Goal: Task Accomplishment & Management: Manage account settings

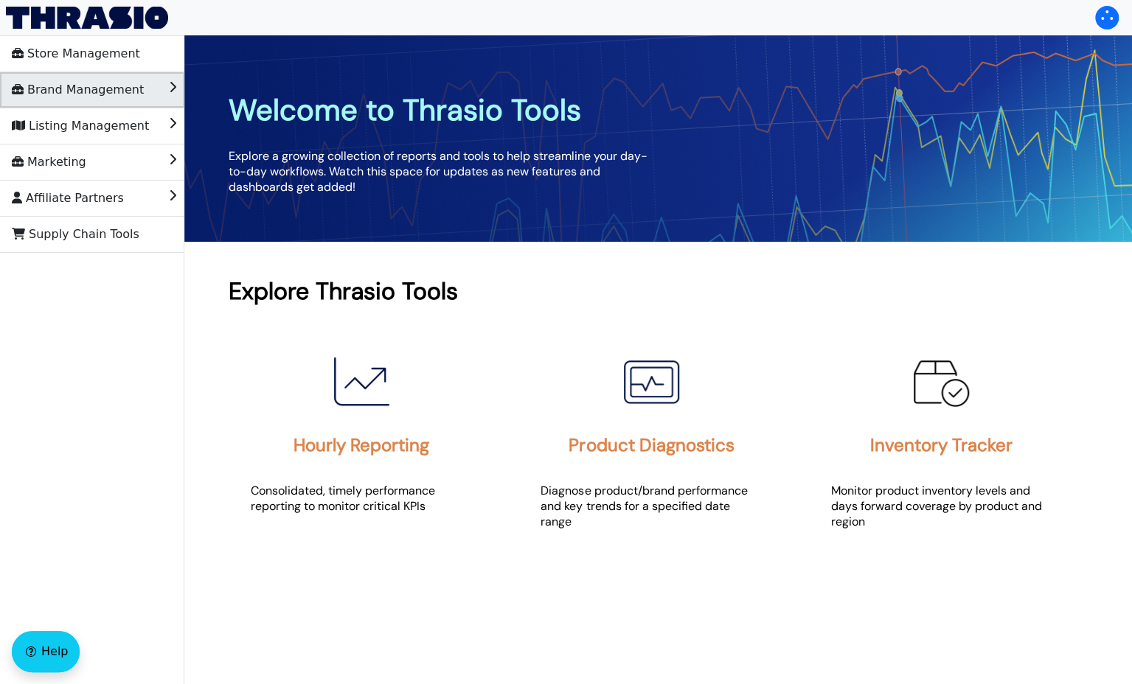
click at [112, 86] on span "Brand Management" at bounding box center [78, 90] width 132 height 24
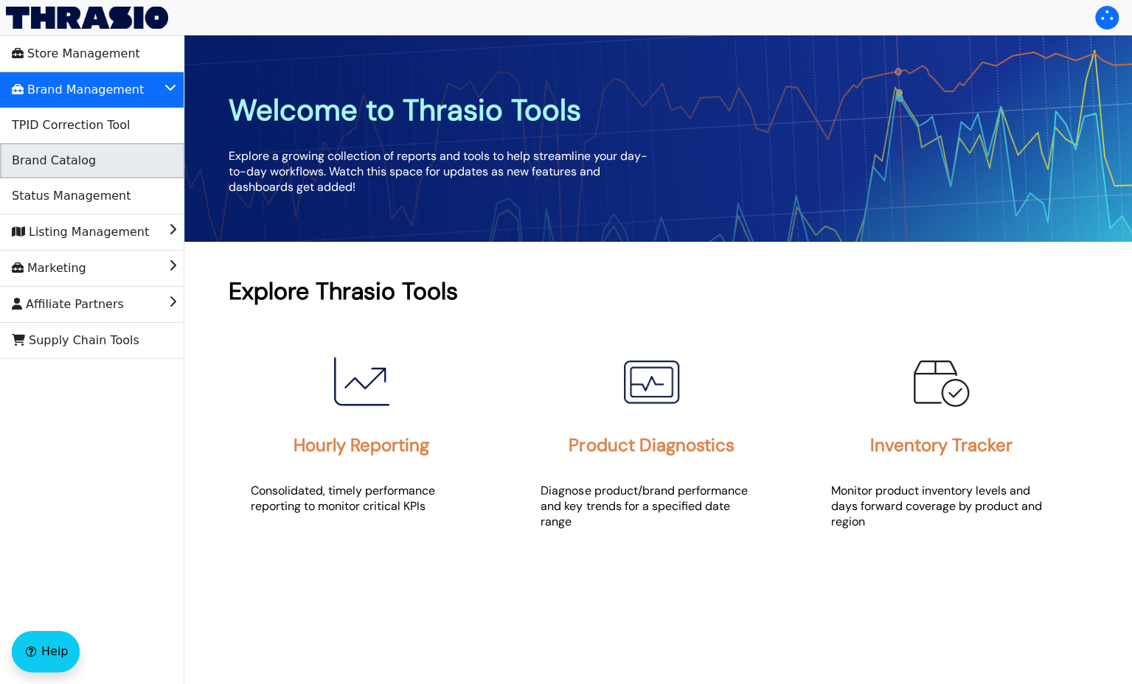
click at [90, 159] on li "Brand Catalog" at bounding box center [92, 160] width 184 height 35
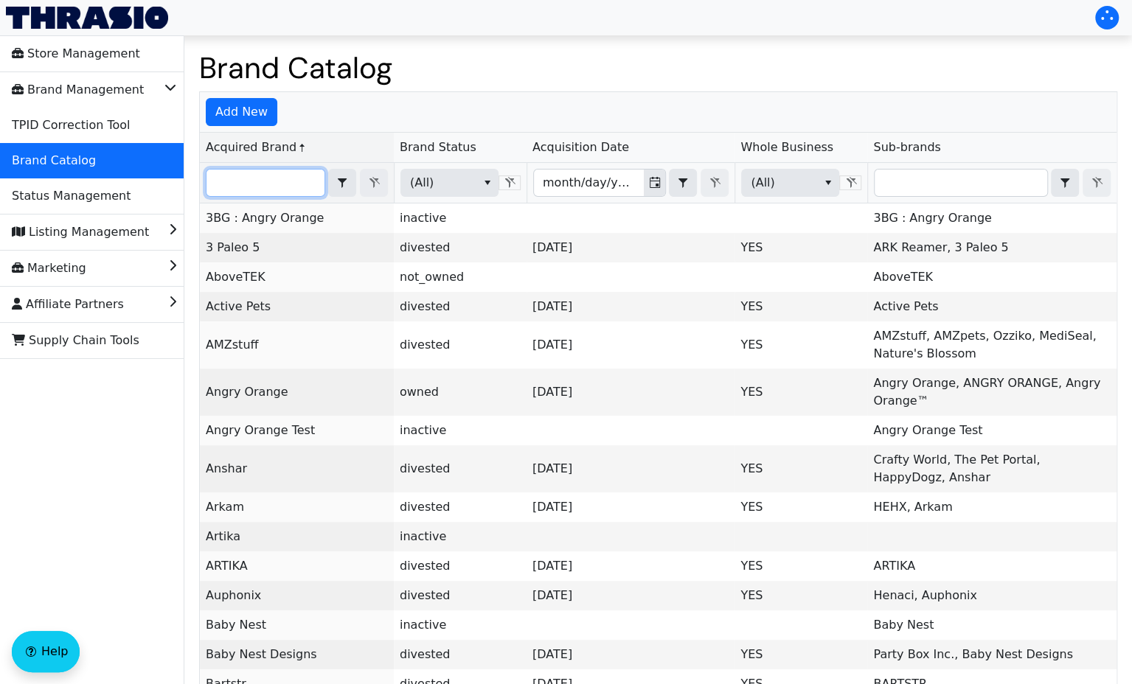
click at [265, 187] on input "Filter" at bounding box center [265, 183] width 118 height 27
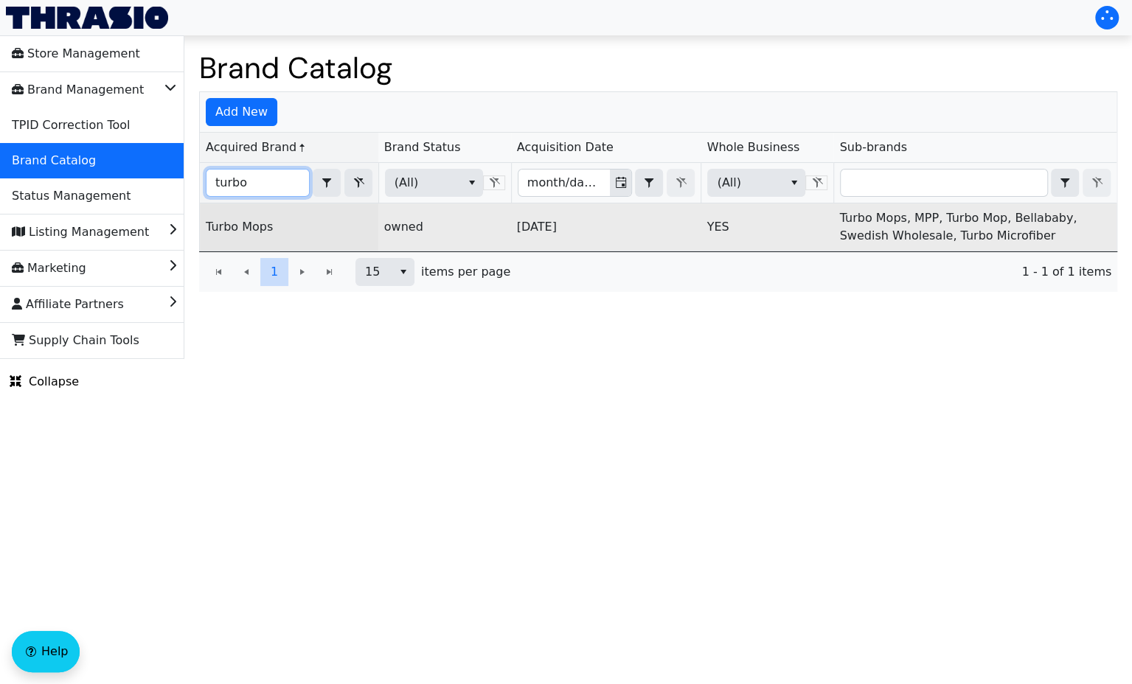
type input "turbo"
click at [237, 211] on td "Turbo Mops" at bounding box center [289, 227] width 178 height 47
click at [237, 220] on link "Turbo Mops" at bounding box center [239, 227] width 67 height 14
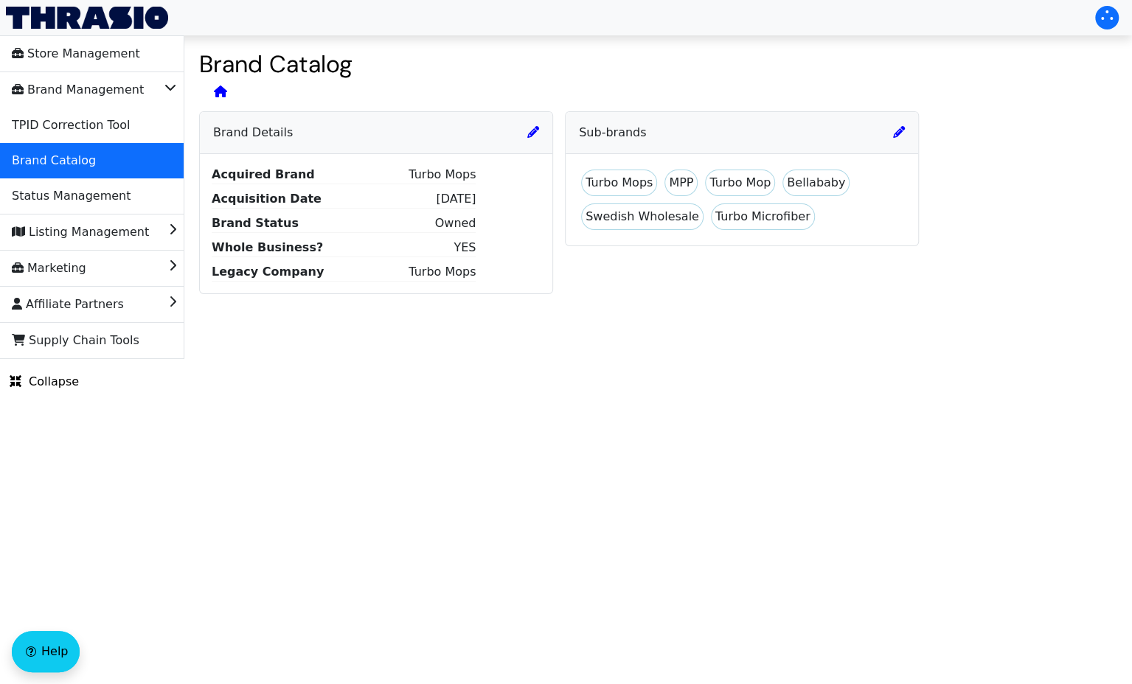
click at [529, 137] on icon at bounding box center [533, 132] width 12 height 12
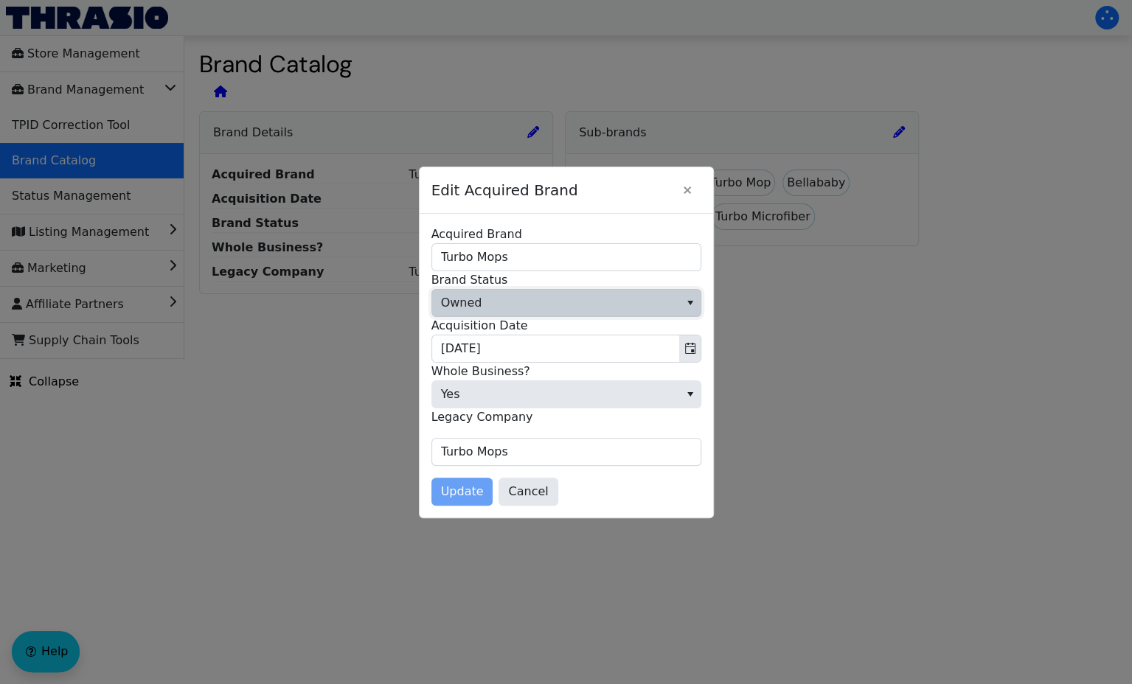
click at [578, 296] on span "Owned" at bounding box center [555, 303] width 247 height 27
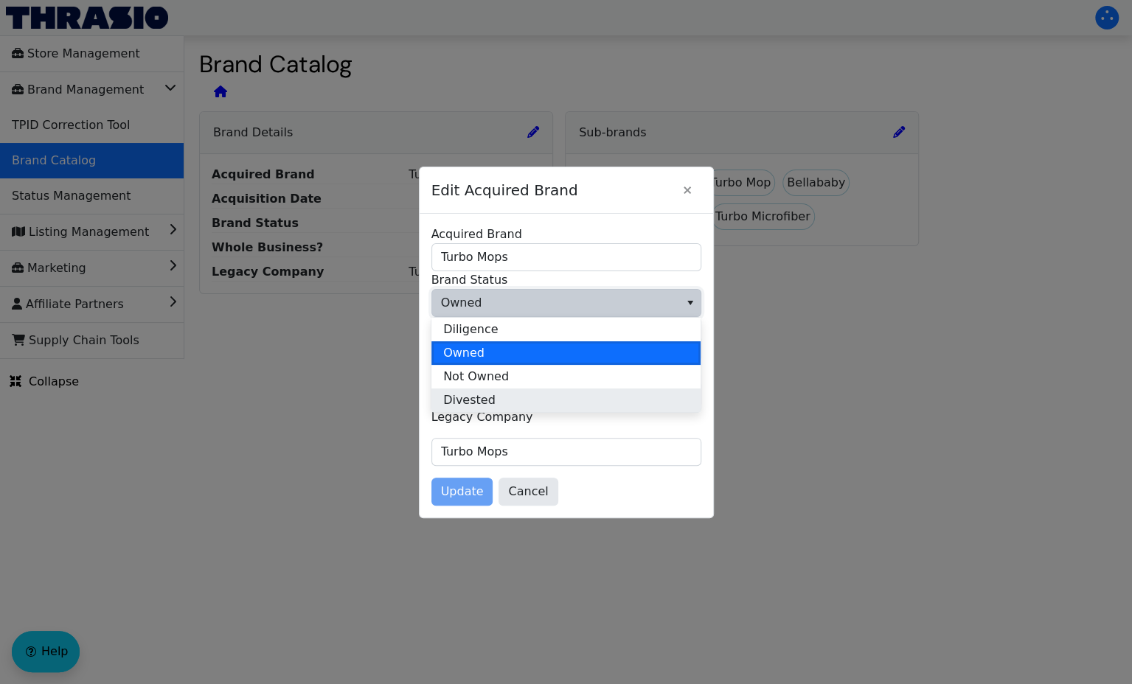
drag, startPoint x: 560, startPoint y: 385, endPoint x: 560, endPoint y: 403, distance: 18.4
click at [560, 403] on ul "Diligence Owned Not Owned Divested" at bounding box center [565, 365] width 269 height 94
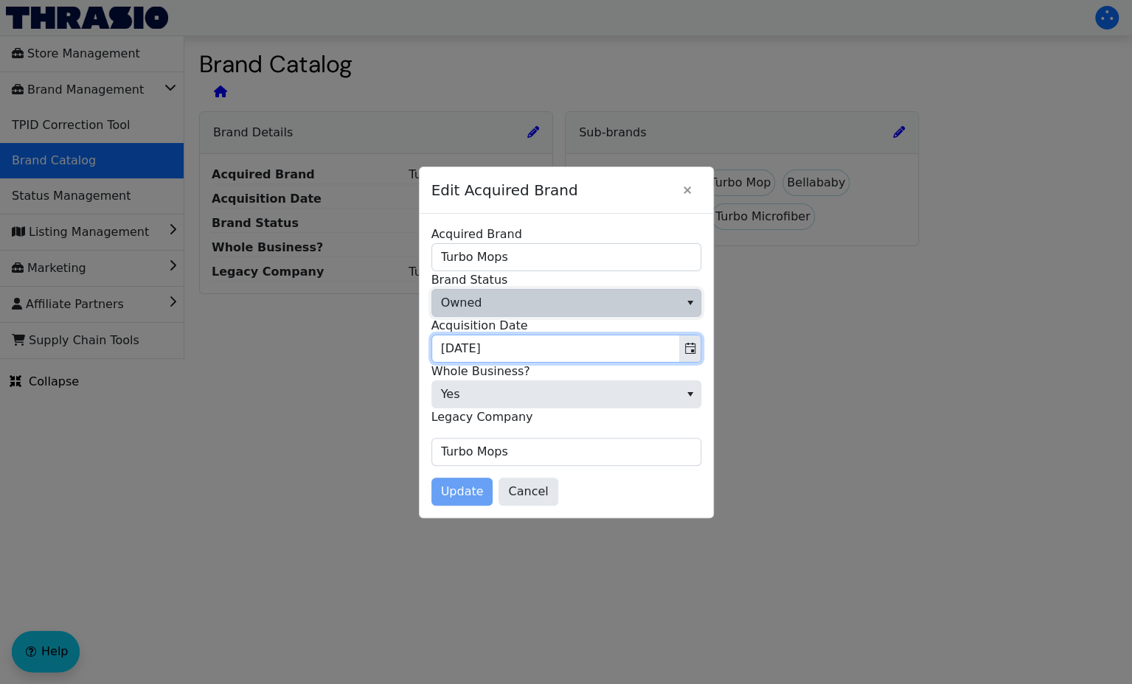
click at [678, 341] on input "[DATE]" at bounding box center [555, 348] width 247 height 27
click at [689, 346] on icon "Toggle calendar" at bounding box center [690, 349] width 12 height 12
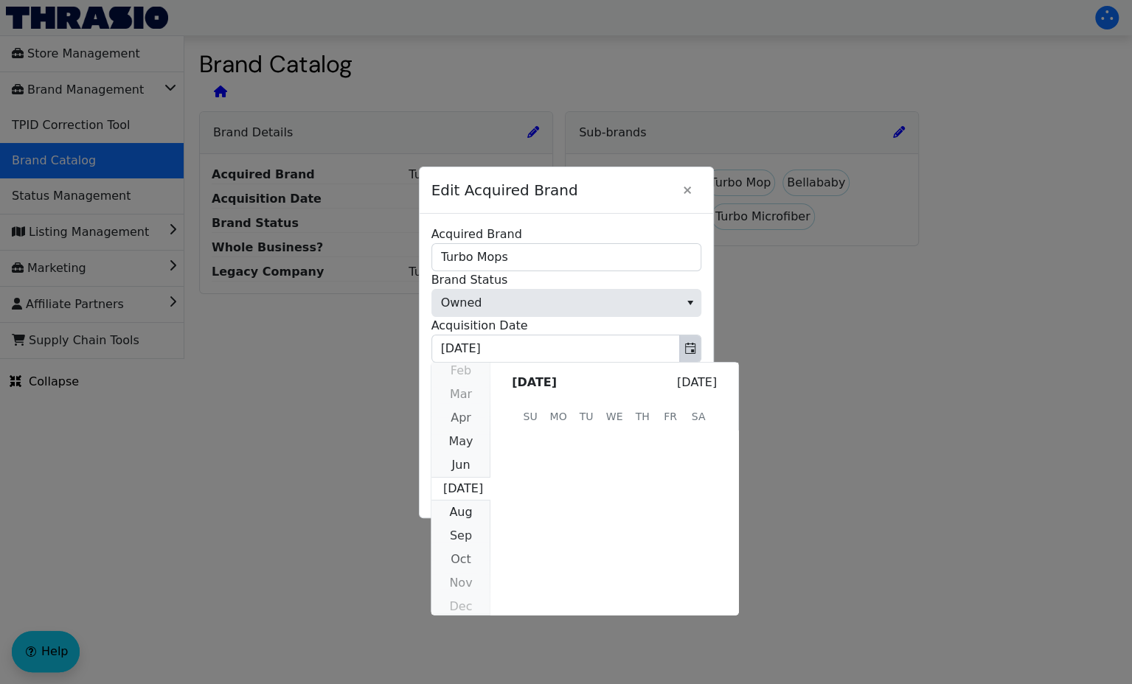
scroll to position [285957, 0]
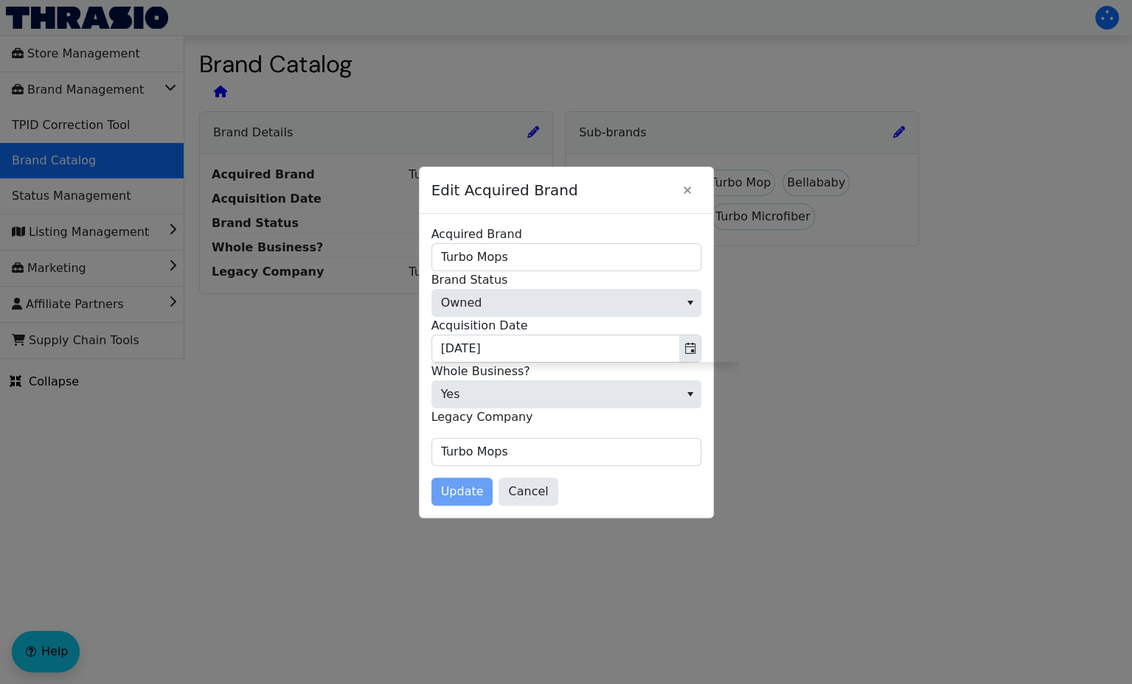
click at [654, 201] on span "Edit Acquired Brand" at bounding box center [552, 190] width 242 height 37
click at [612, 305] on span "Owned" at bounding box center [555, 303] width 247 height 27
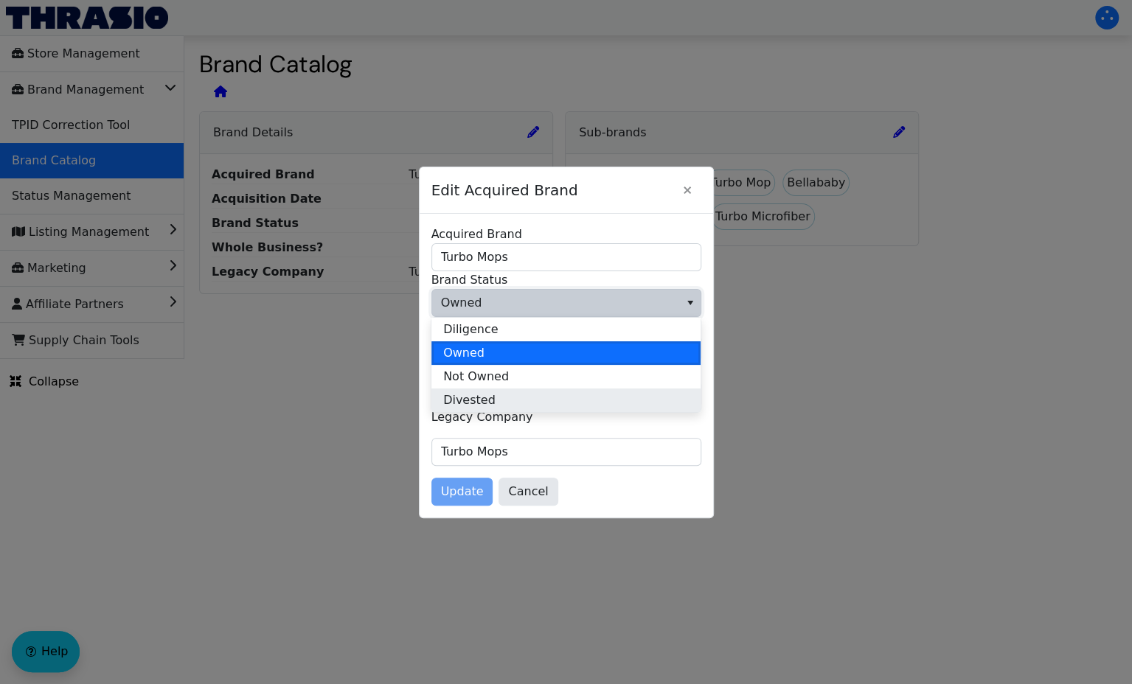
click at [581, 404] on li "Divested" at bounding box center [565, 401] width 269 height 24
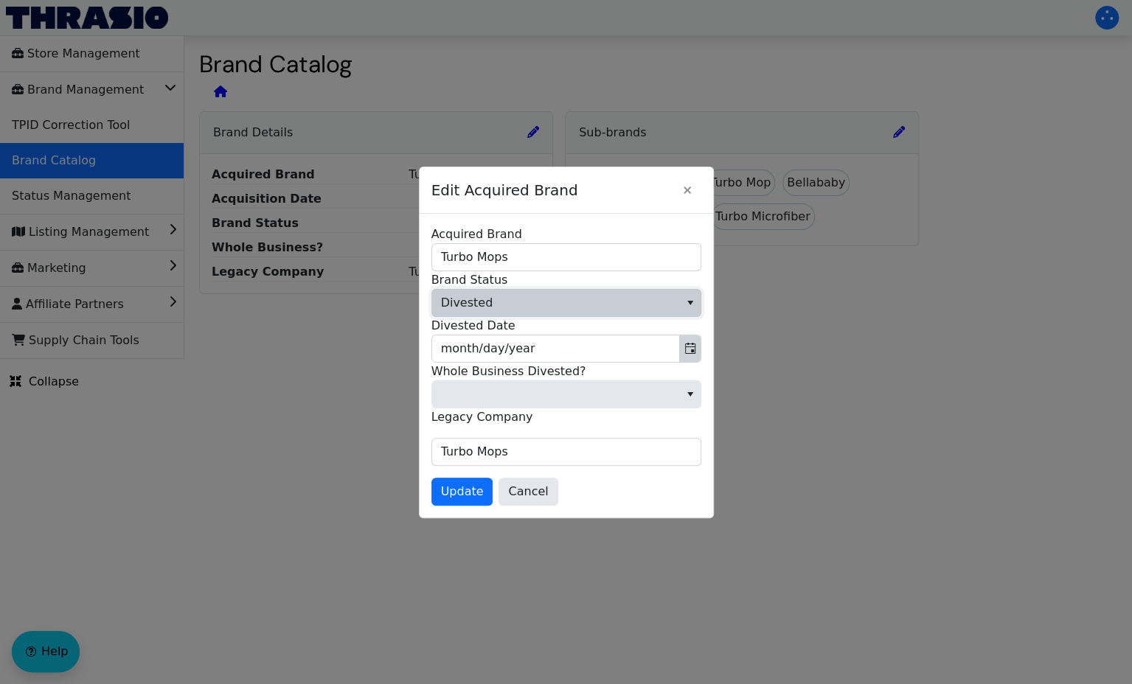
click at [686, 341] on span "Toggle calendar" at bounding box center [690, 349] width 12 height 18
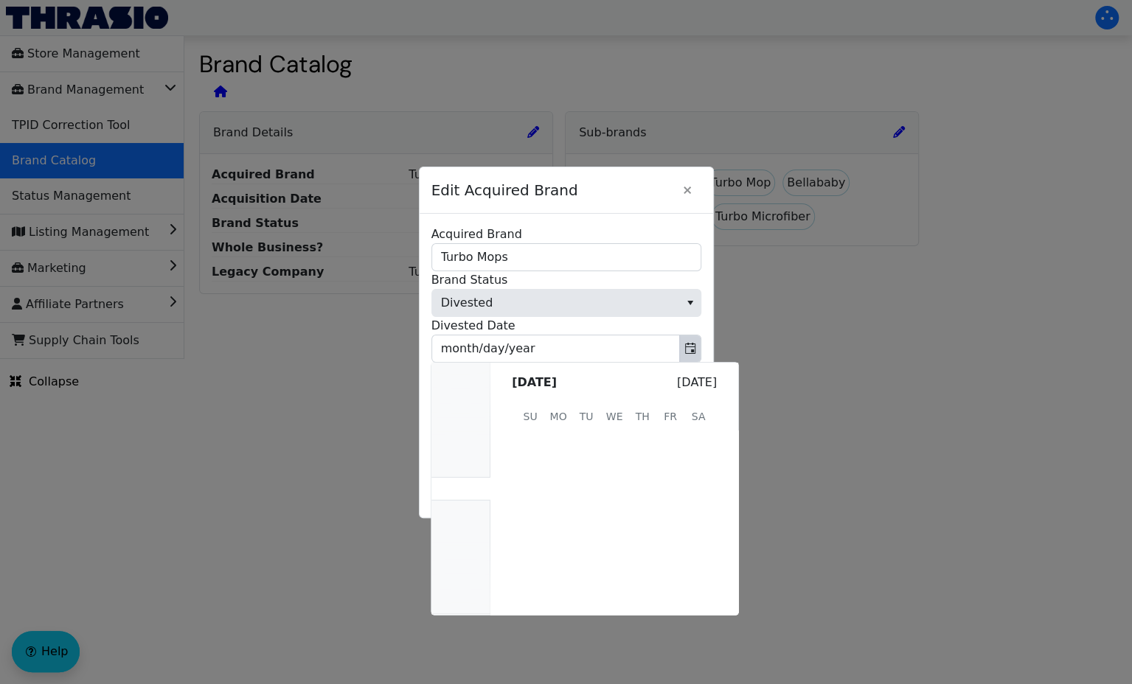
scroll to position [295763, 0]
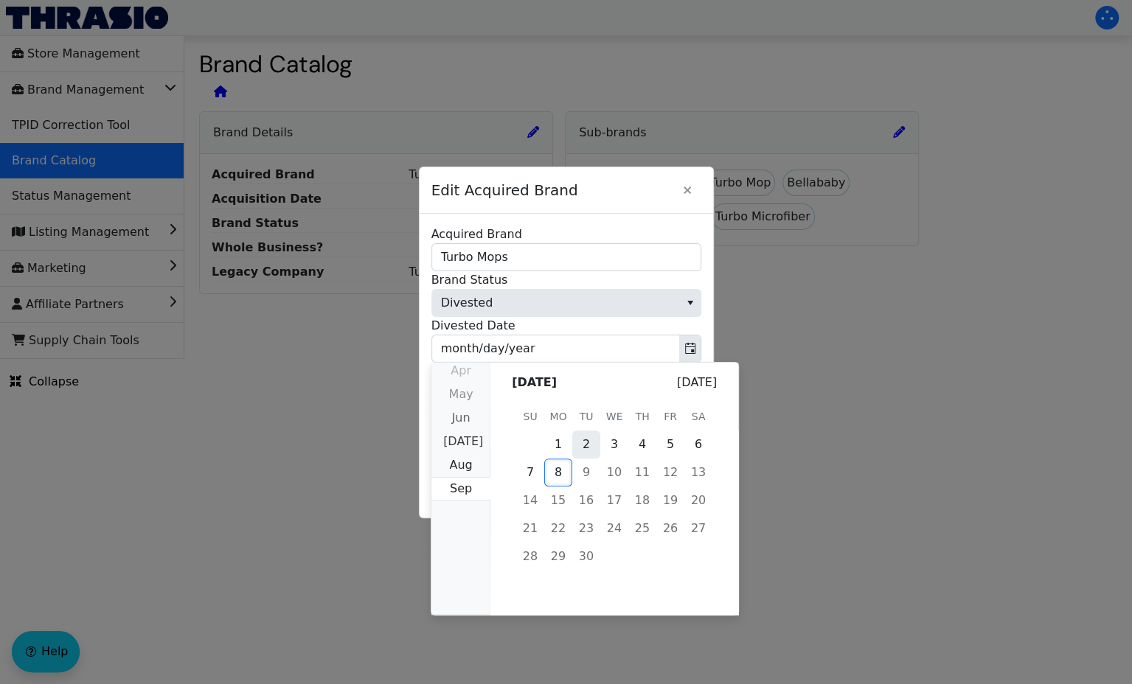
click at [581, 445] on span "2" at bounding box center [586, 445] width 28 height 28
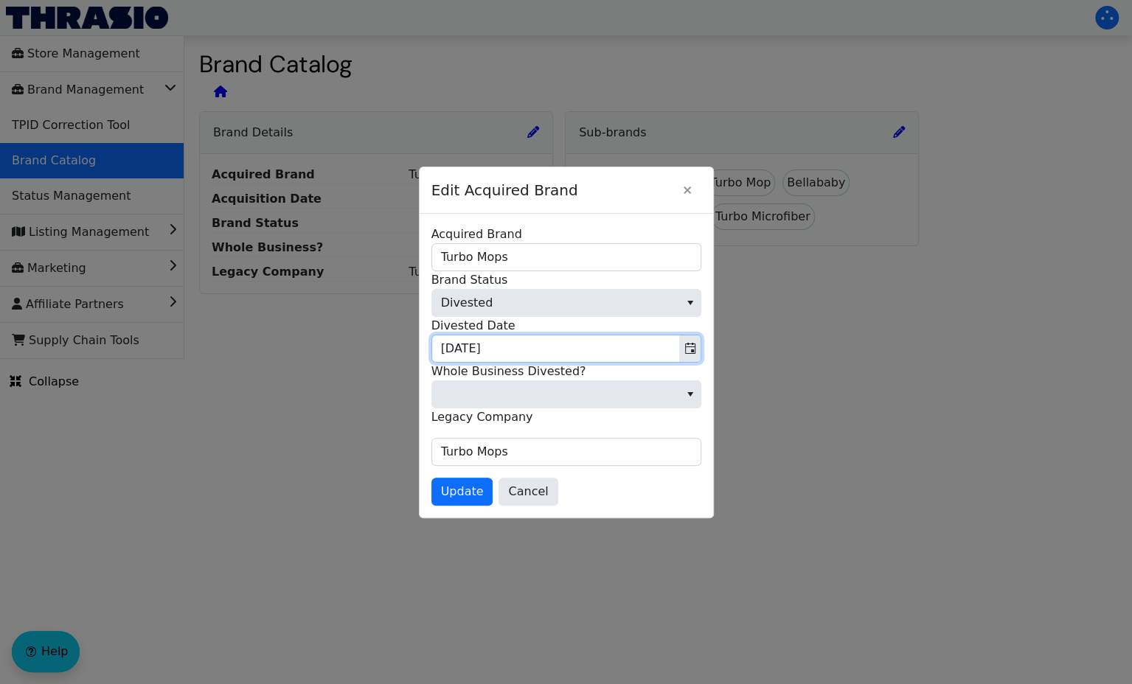
click at [465, 349] on input "[DATE]" at bounding box center [555, 348] width 247 height 27
click at [470, 349] on input "[DATE]" at bounding box center [555, 348] width 247 height 27
type input "[DATE]"
click at [453, 486] on span "Update" at bounding box center [462, 492] width 43 height 18
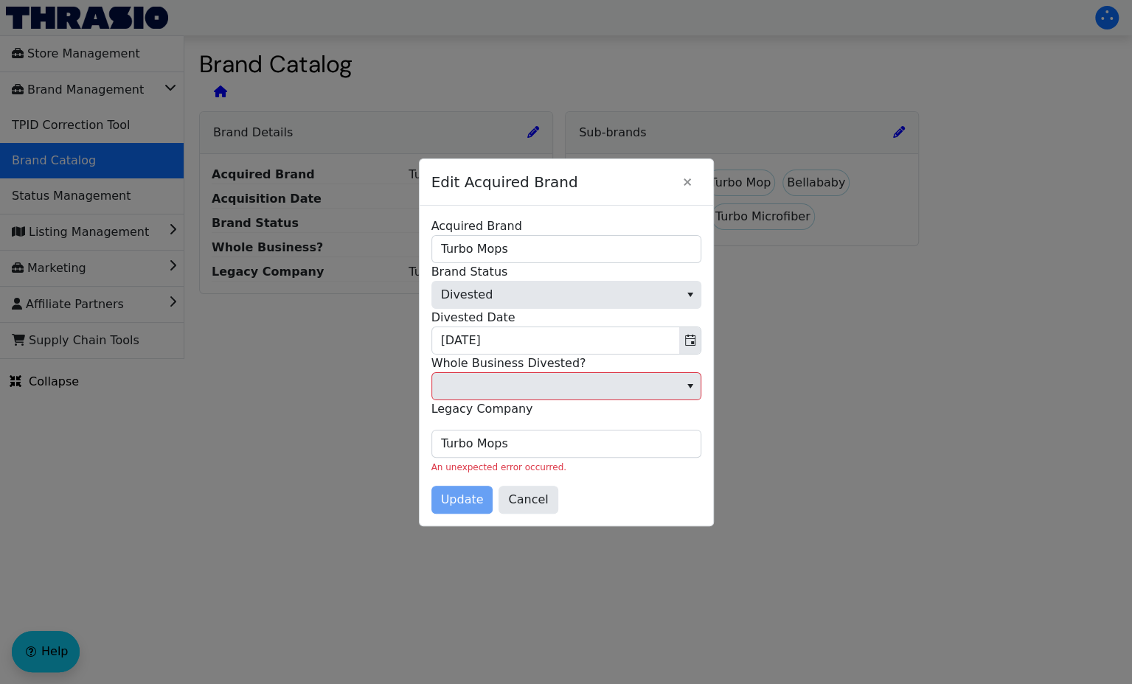
click at [516, 369] on label "Whole Business Divested?" at bounding box center [508, 363] width 155 height 14
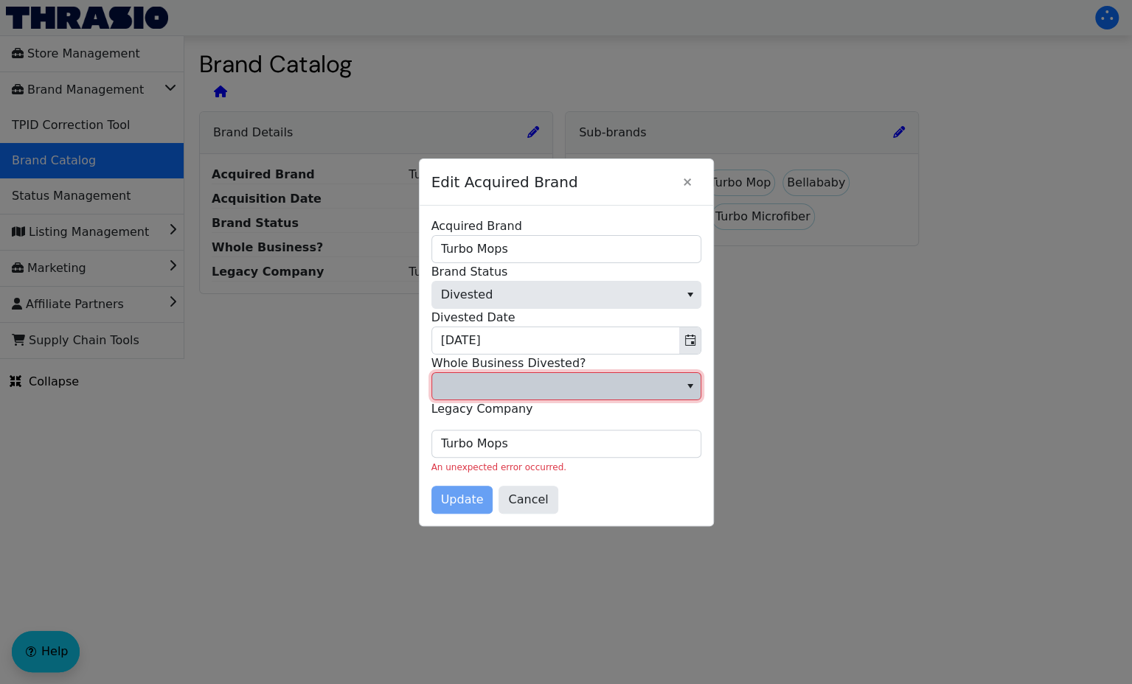
click at [516, 378] on span at bounding box center [555, 387] width 229 height 18
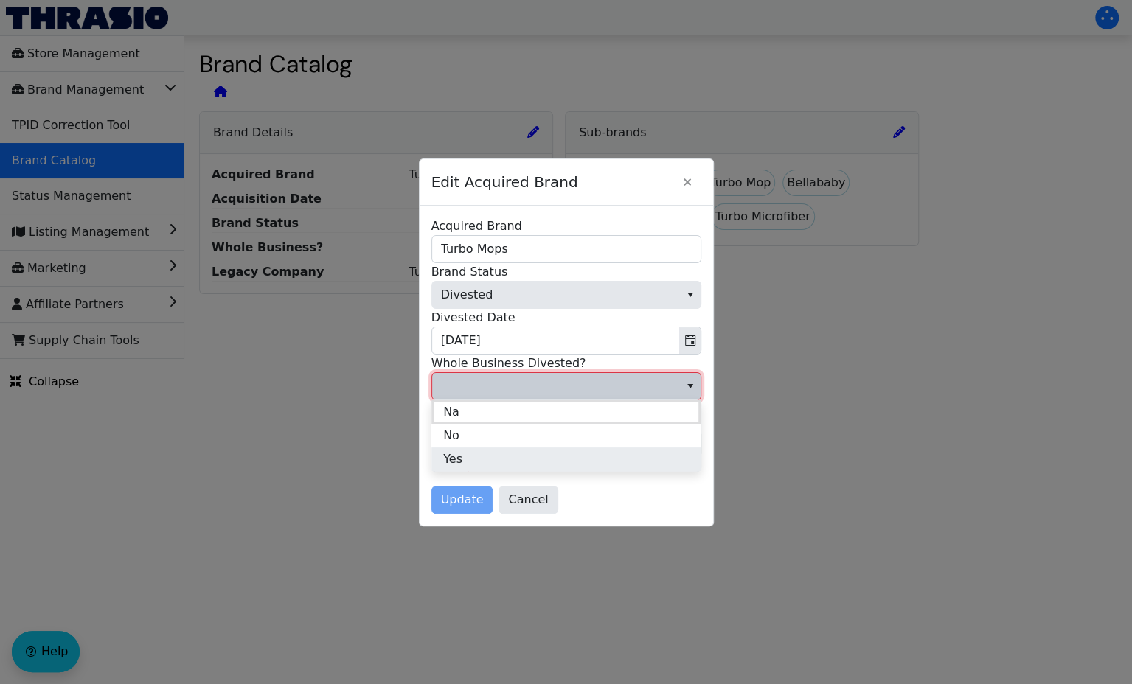
click at [519, 461] on li "Yes" at bounding box center [565, 460] width 269 height 24
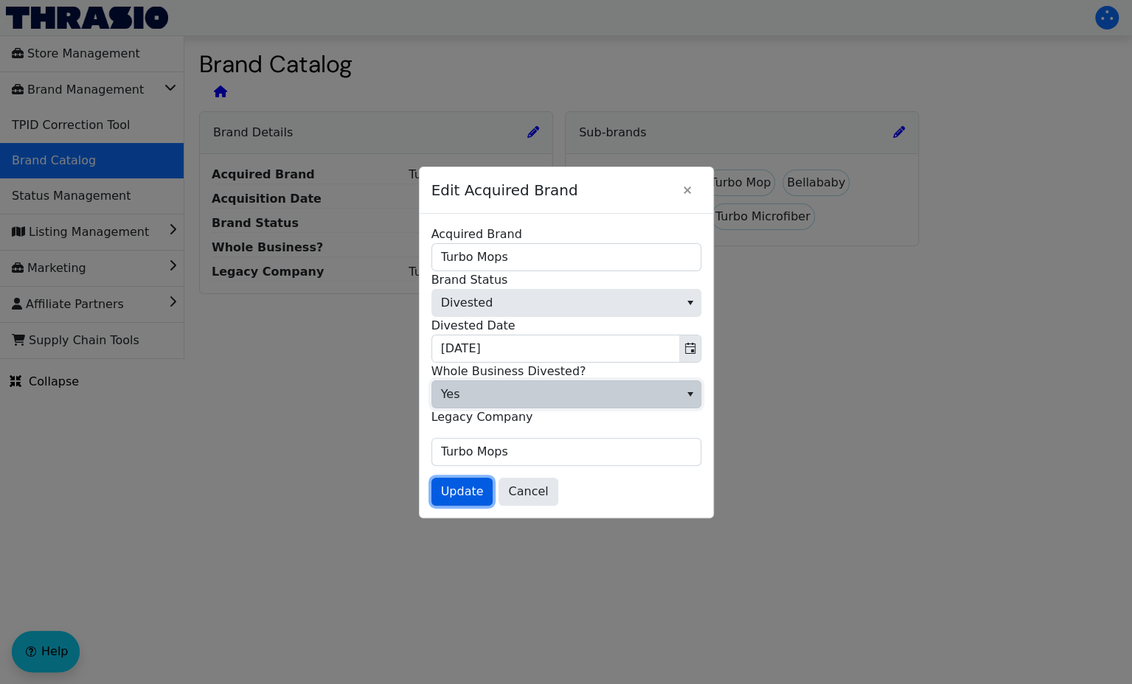
click at [459, 494] on span "Update" at bounding box center [462, 492] width 43 height 18
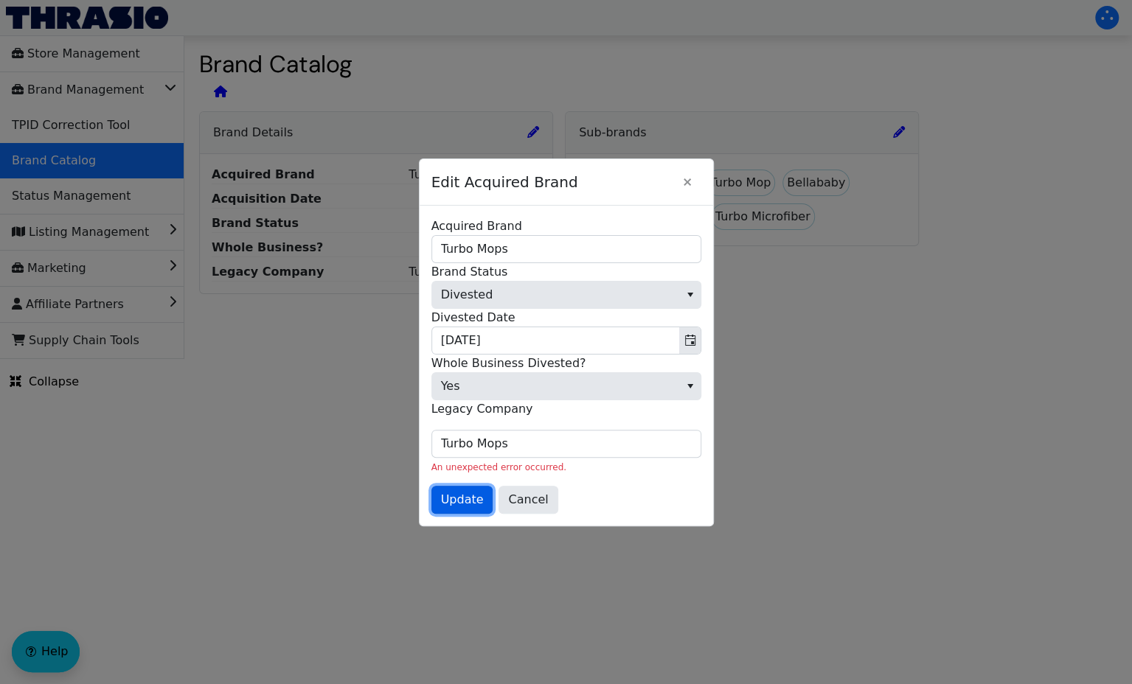
click at [455, 492] on span "Update" at bounding box center [462, 500] width 43 height 18
click at [456, 505] on span "Update" at bounding box center [462, 500] width 43 height 18
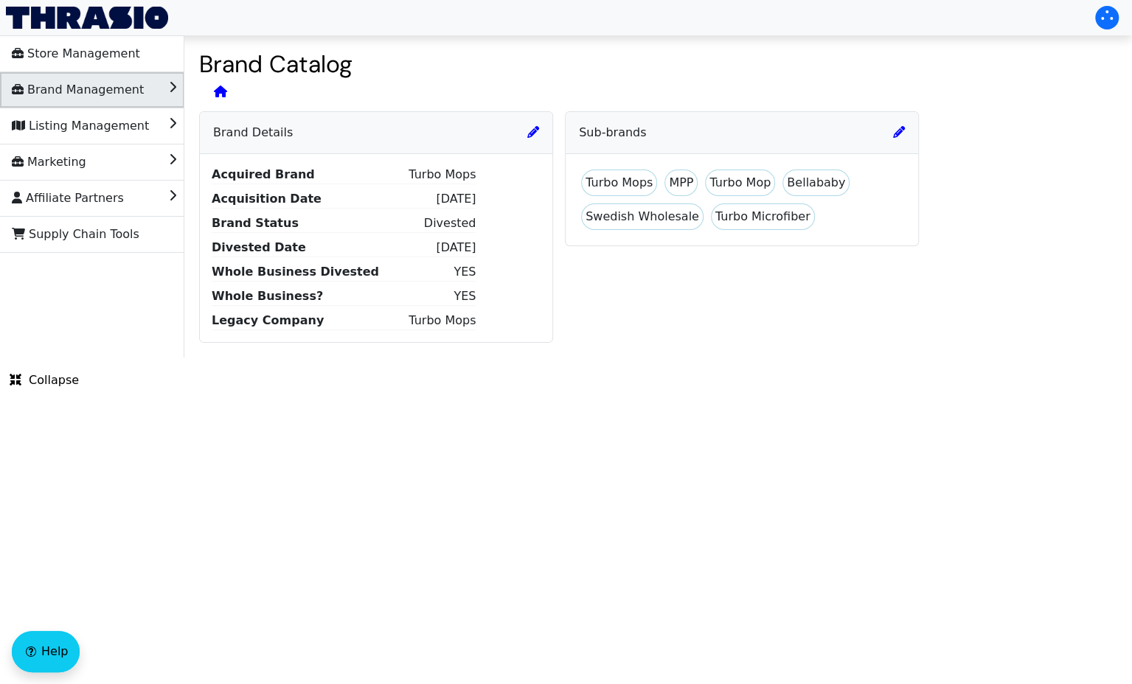
click at [89, 81] on span "Brand Management" at bounding box center [78, 90] width 132 height 24
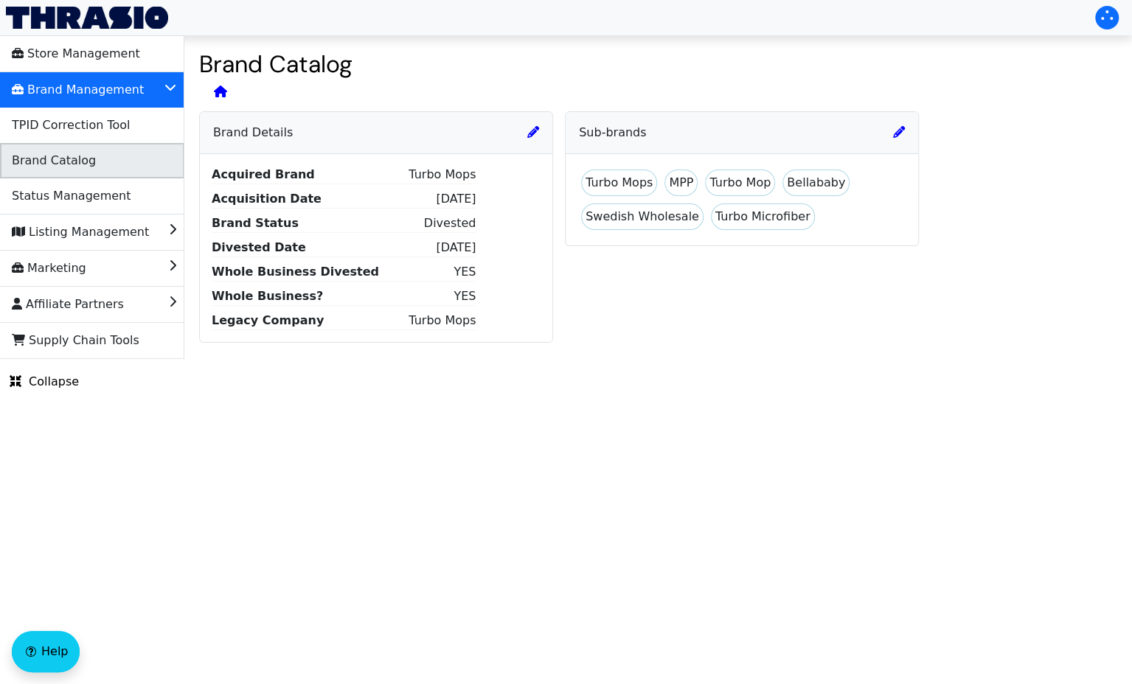
click at [97, 166] on li "Brand Catalog" at bounding box center [92, 160] width 184 height 35
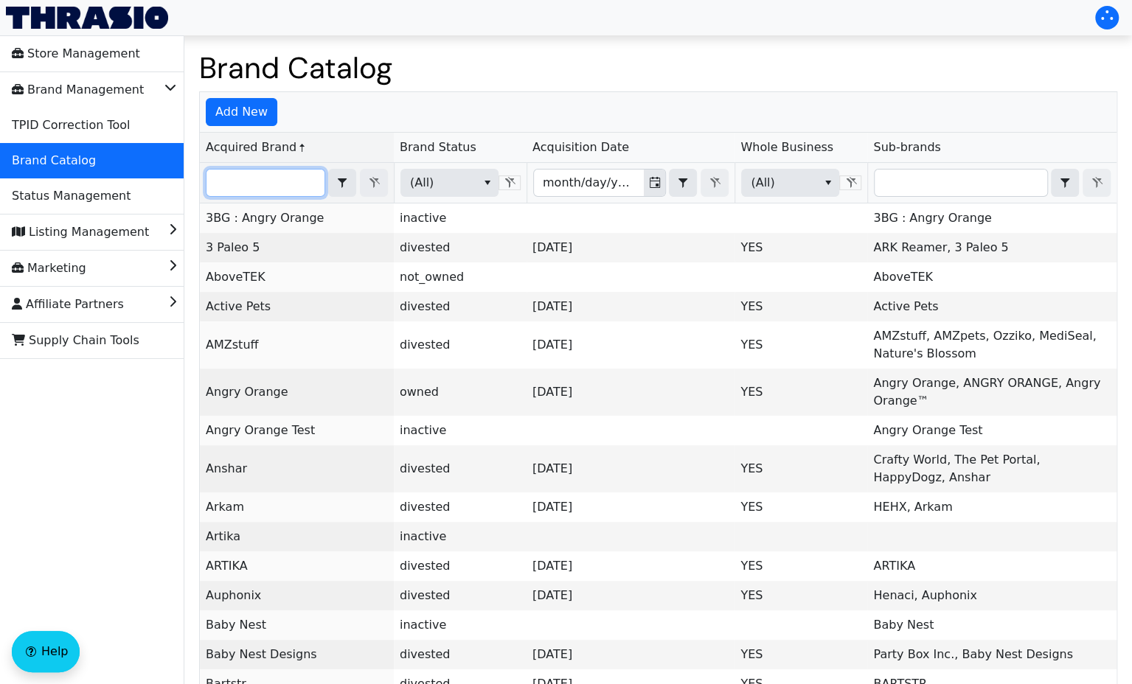
click at [278, 188] on input "Filter" at bounding box center [265, 183] width 118 height 27
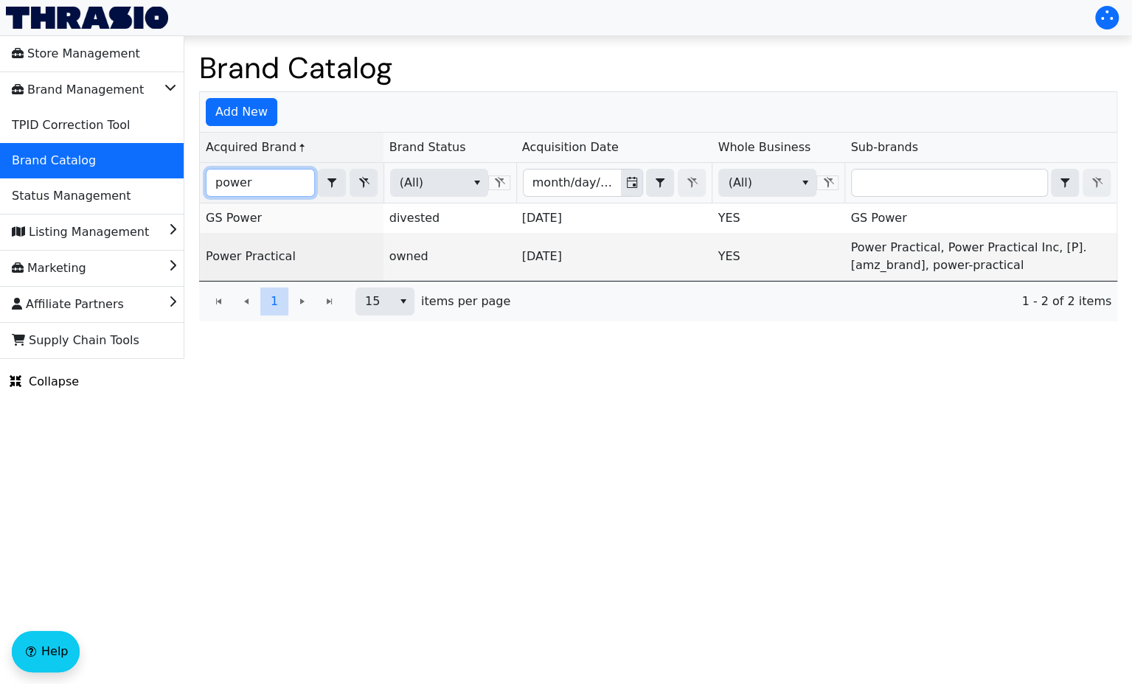
type input "power"
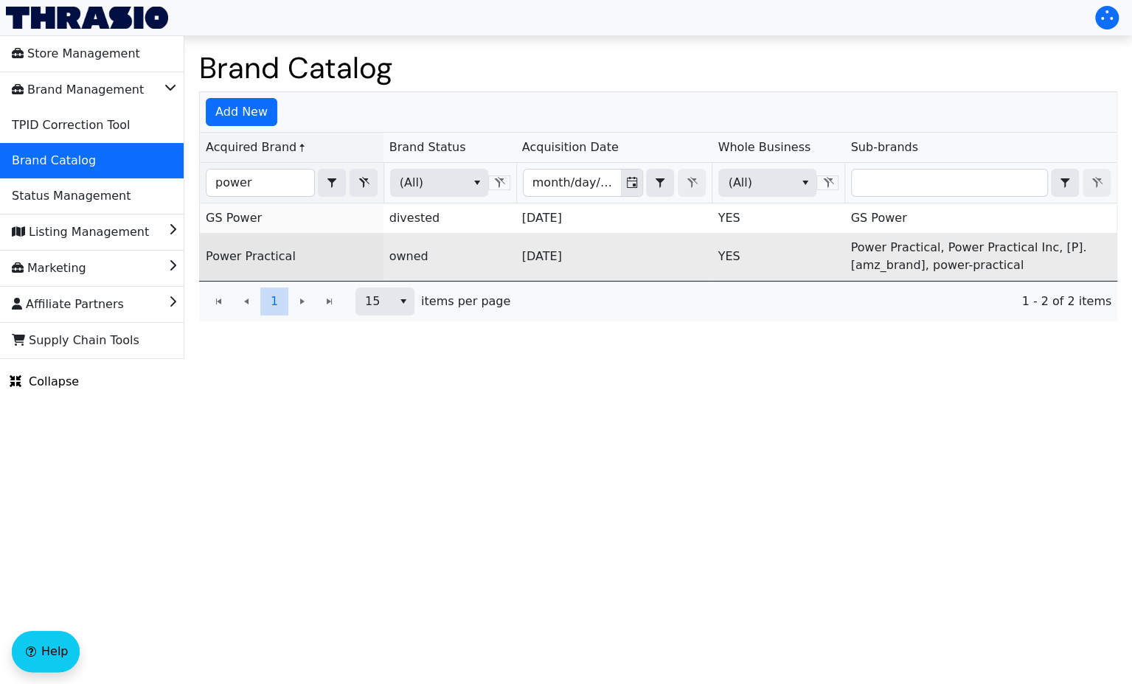
click at [266, 251] on link "Power Practical" at bounding box center [251, 256] width 90 height 14
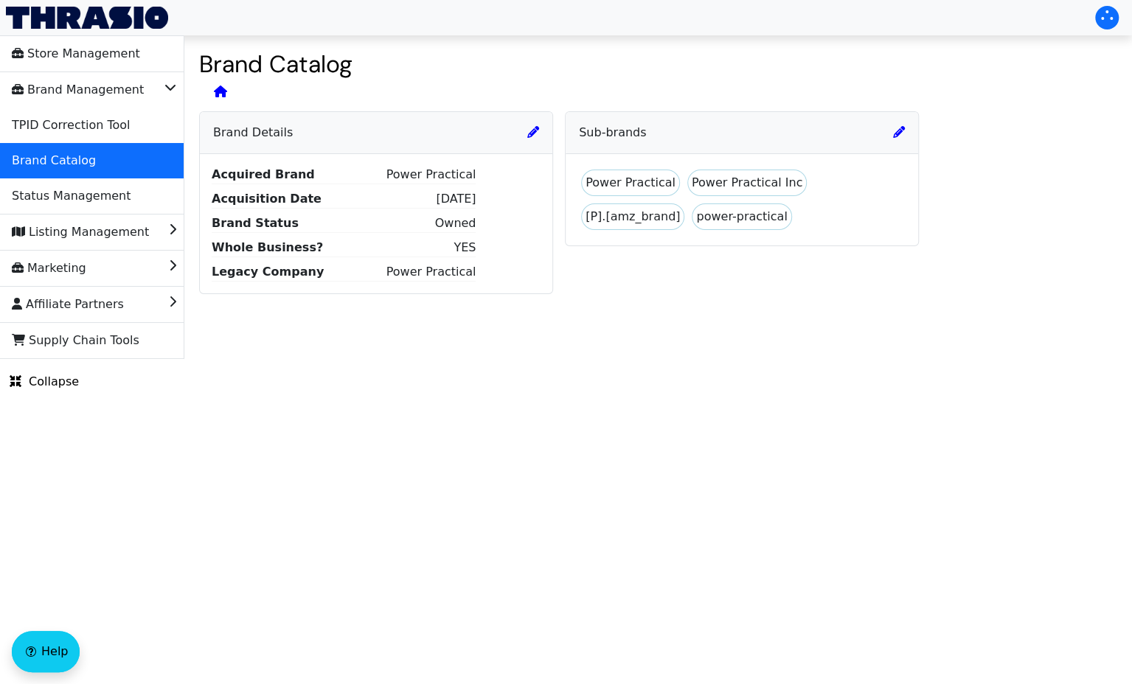
click at [532, 129] on icon at bounding box center [533, 132] width 12 height 12
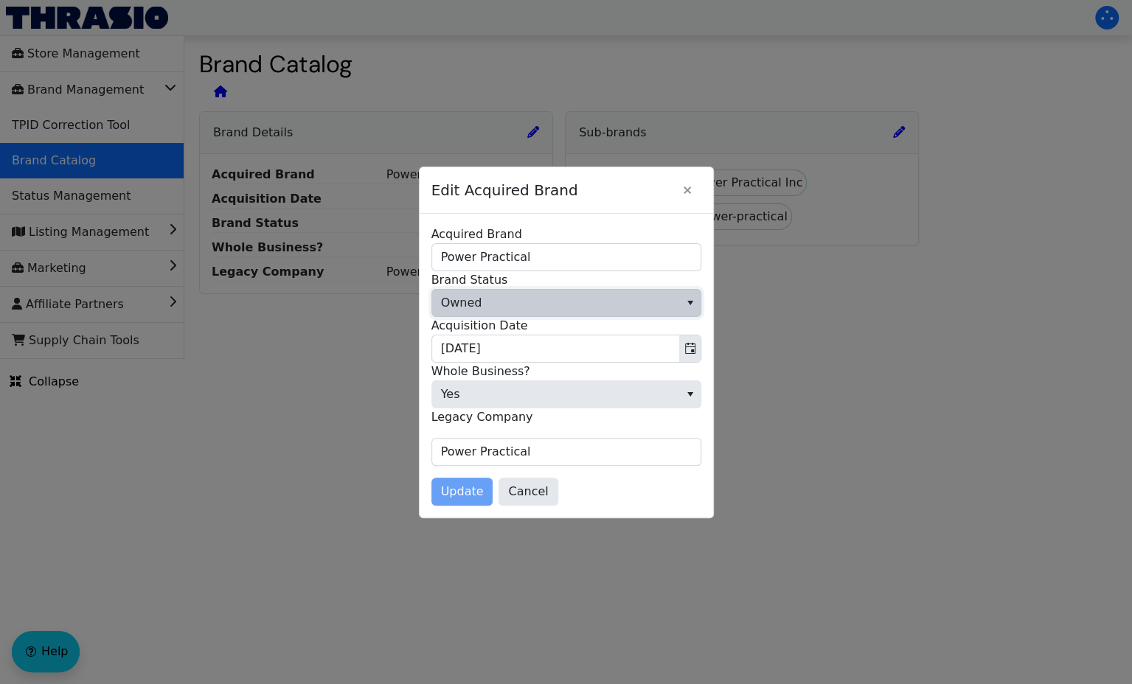
click at [613, 296] on span "Owned" at bounding box center [555, 303] width 247 height 27
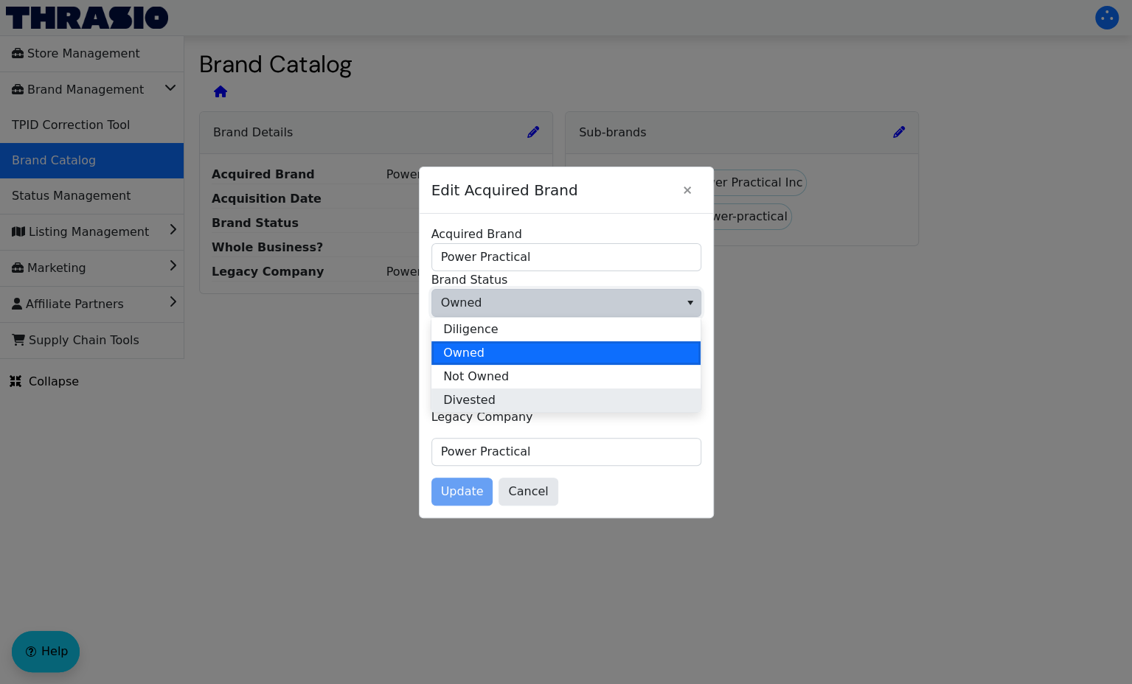
click at [535, 399] on li "Divested" at bounding box center [565, 401] width 269 height 24
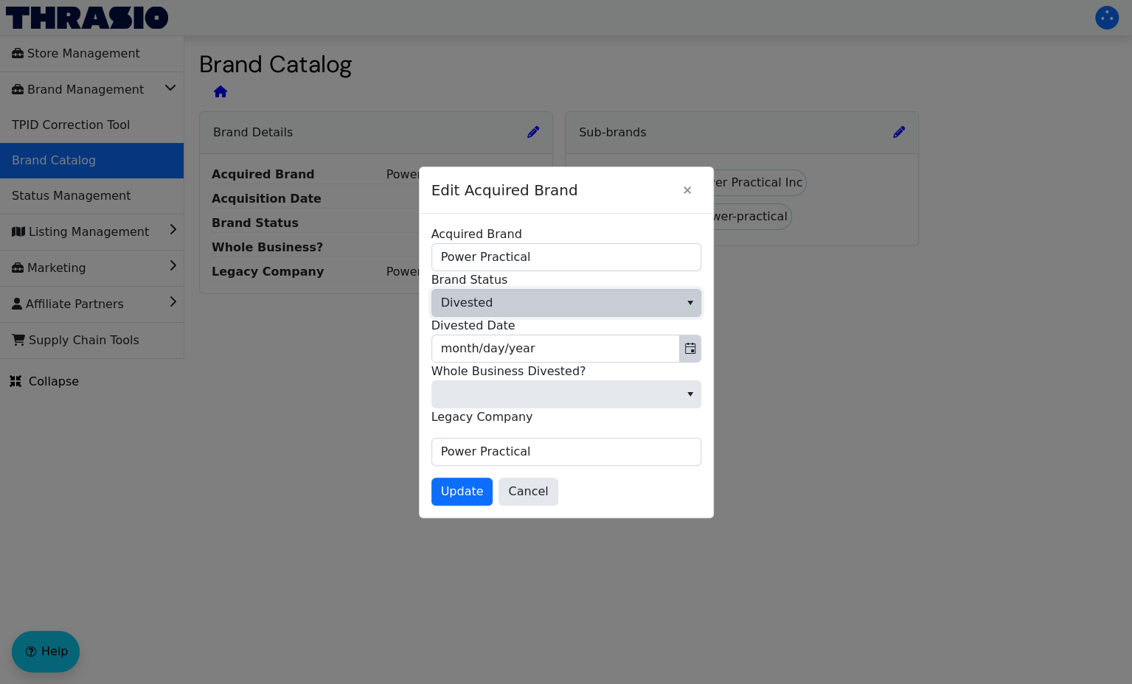
click at [692, 344] on icon "Toggle calendar" at bounding box center [690, 348] width 10 height 11
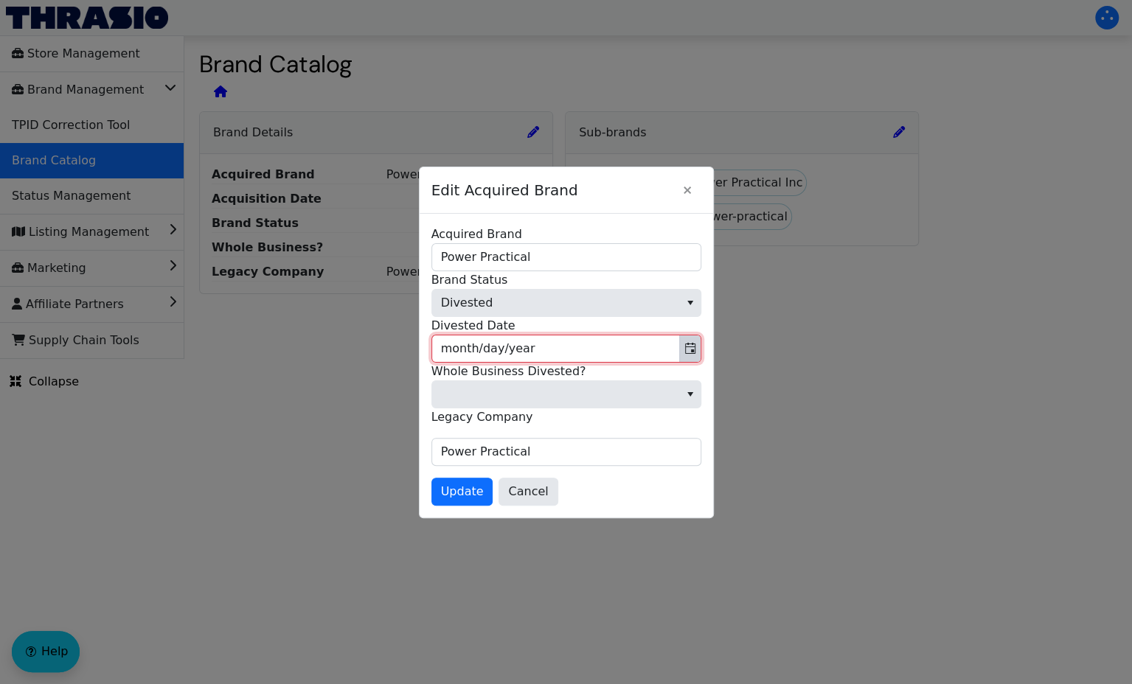
click at [692, 344] on icon "Toggle calendar" at bounding box center [690, 348] width 10 height 11
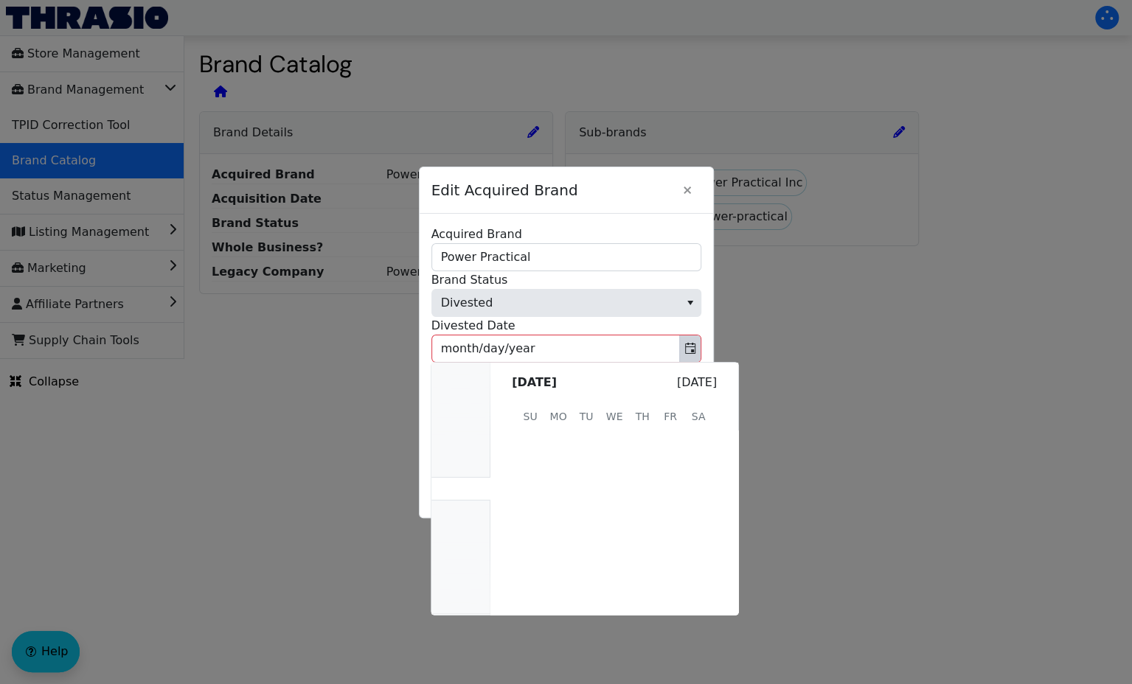
scroll to position [295763, 0]
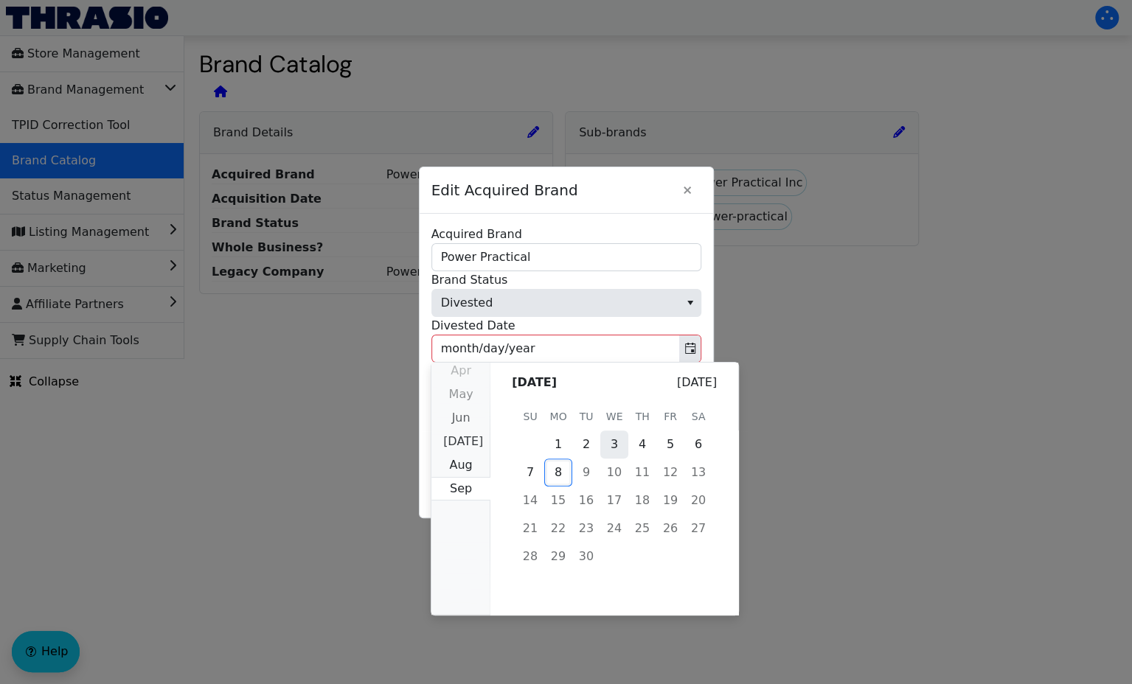
click at [615, 439] on span "3" at bounding box center [614, 445] width 28 height 28
type input "[DATE]"
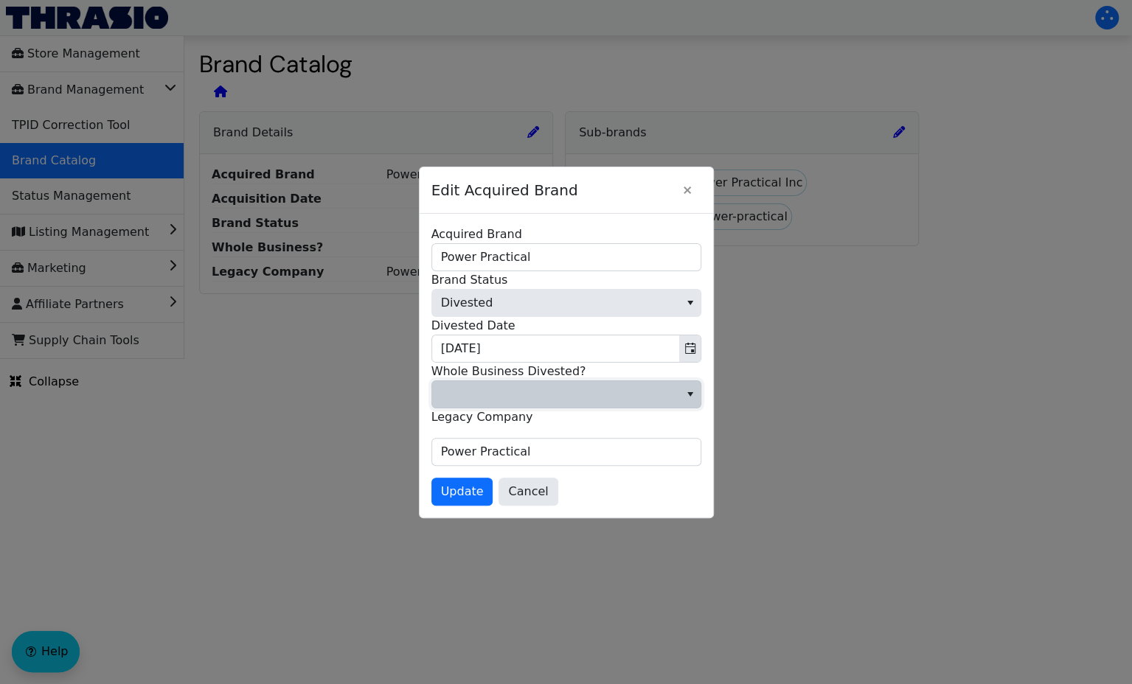
click at [616, 392] on span at bounding box center [555, 395] width 229 height 18
click at [580, 467] on li "Yes" at bounding box center [565, 468] width 269 height 24
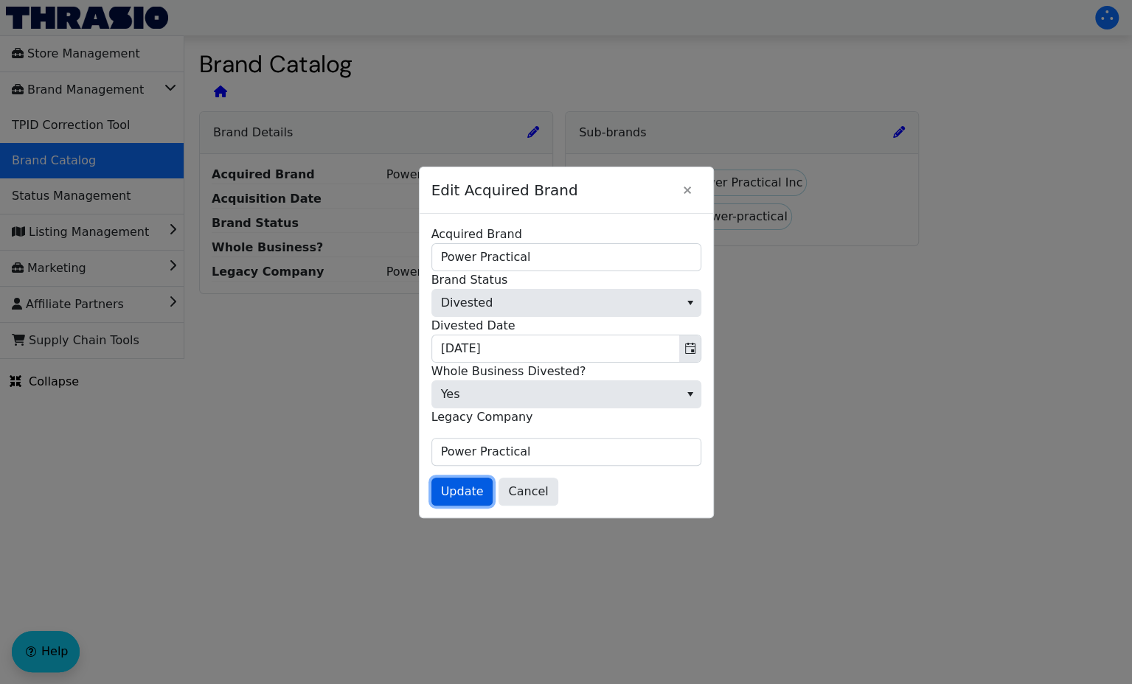
click at [460, 498] on span "Update" at bounding box center [462, 492] width 43 height 18
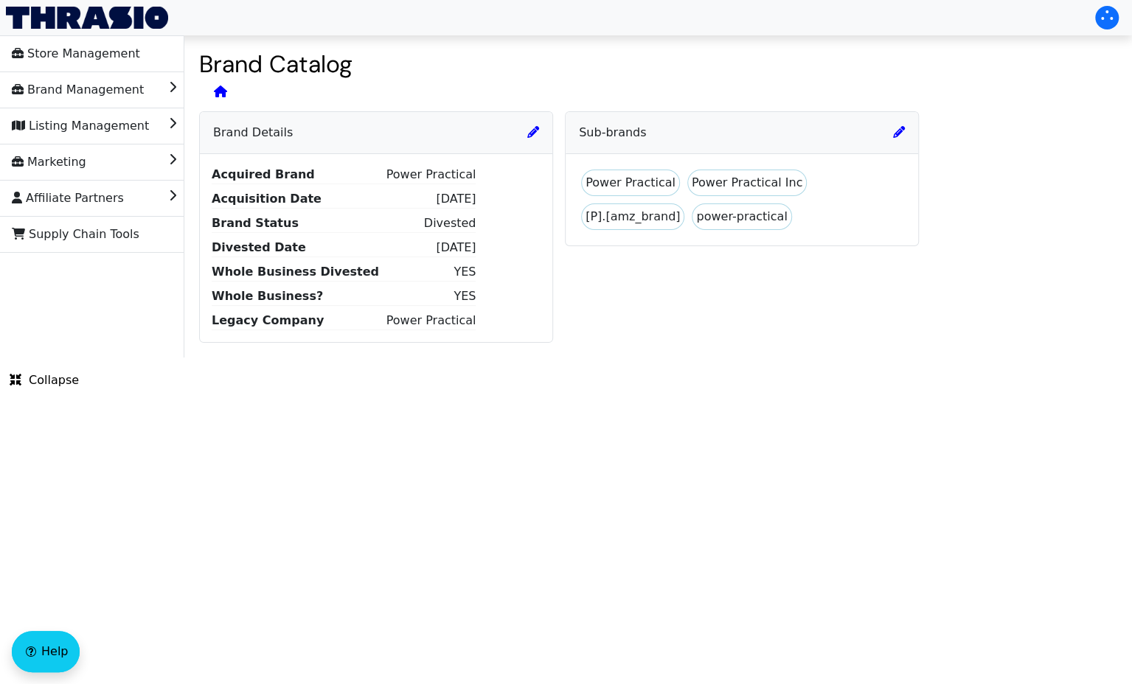
click at [223, 94] on icon at bounding box center [220, 92] width 13 height 12
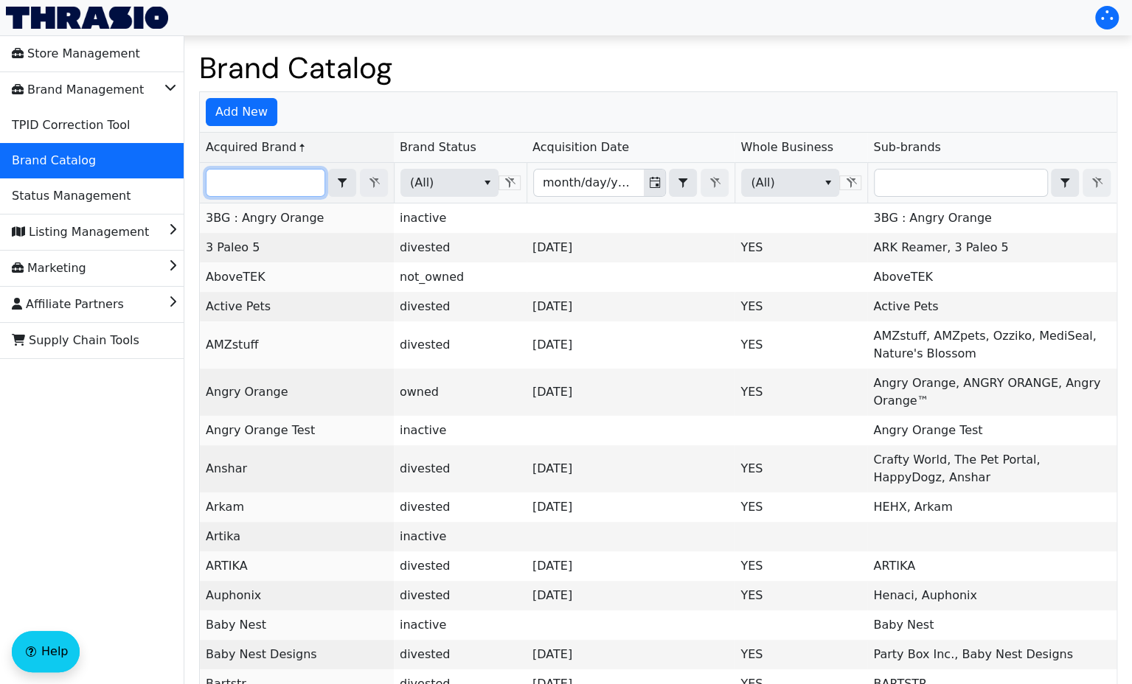
click at [247, 182] on input "Filter" at bounding box center [265, 183] width 118 height 27
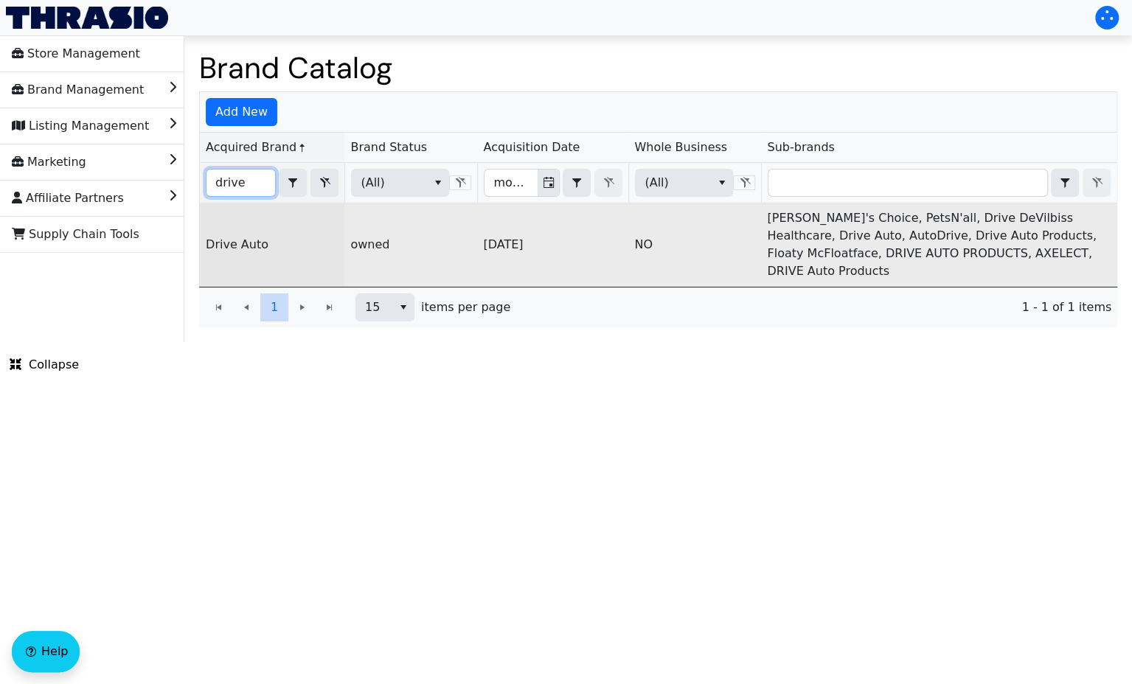
type input "drive"
click at [242, 237] on link "Drive Auto" at bounding box center [237, 244] width 63 height 14
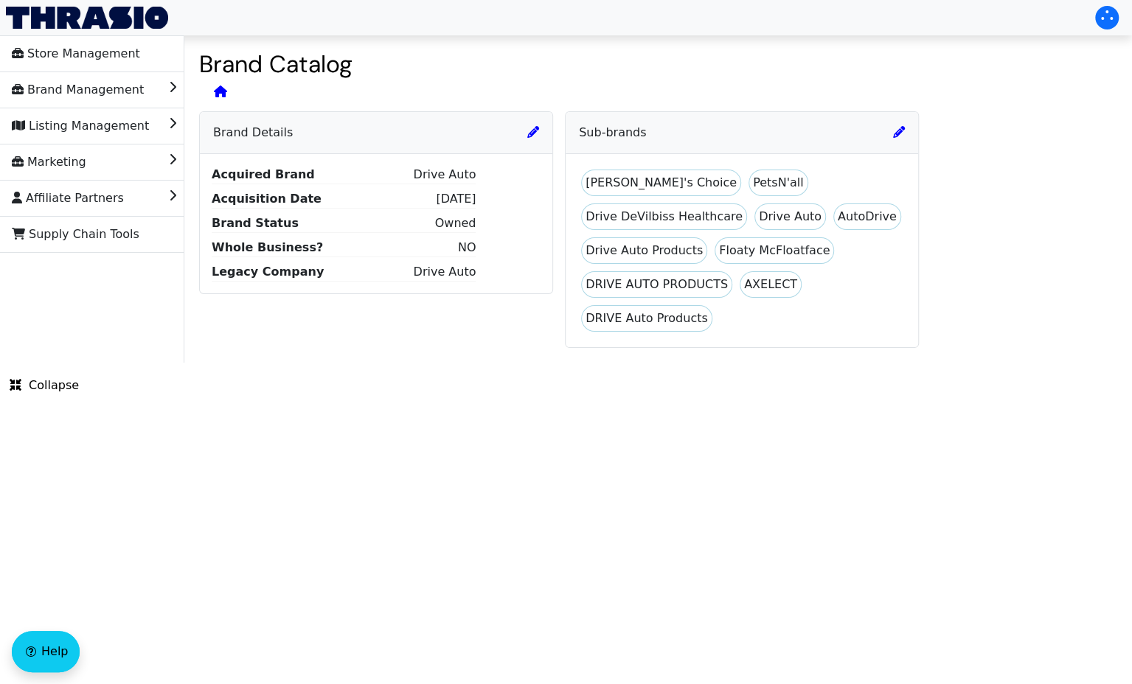
click at [526, 123] on div "Brand Details" at bounding box center [376, 132] width 352 height 41
click at [532, 129] on icon at bounding box center [533, 132] width 12 height 12
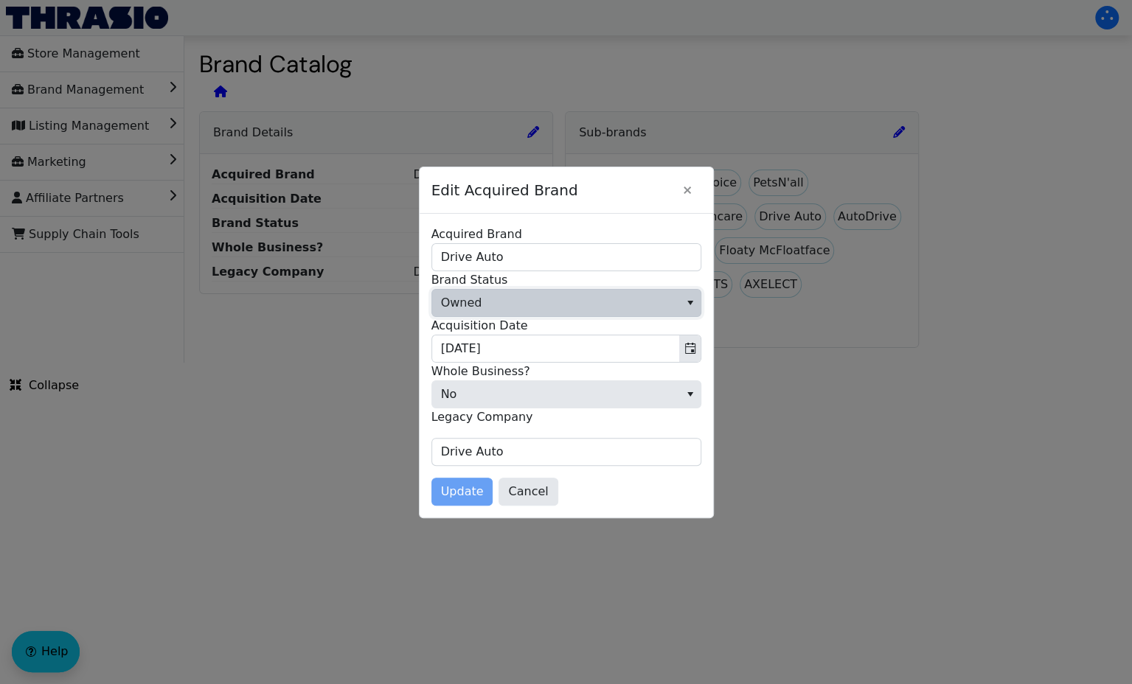
click at [563, 302] on span "Owned" at bounding box center [555, 303] width 247 height 27
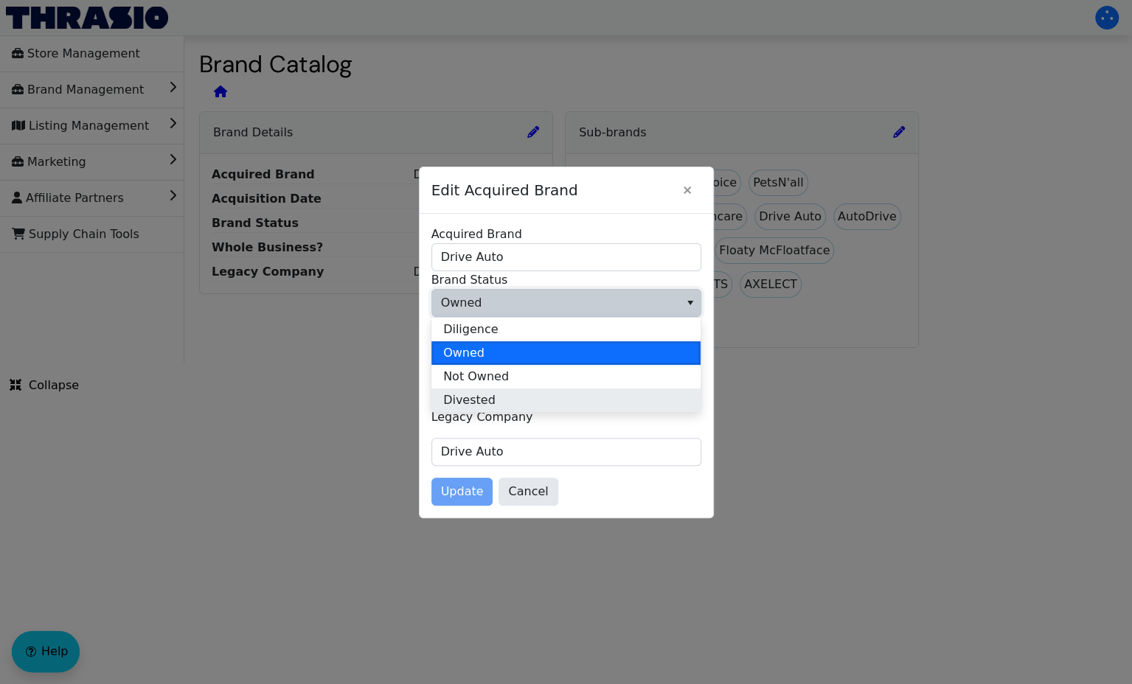
click at [542, 398] on li "Divested" at bounding box center [565, 401] width 269 height 24
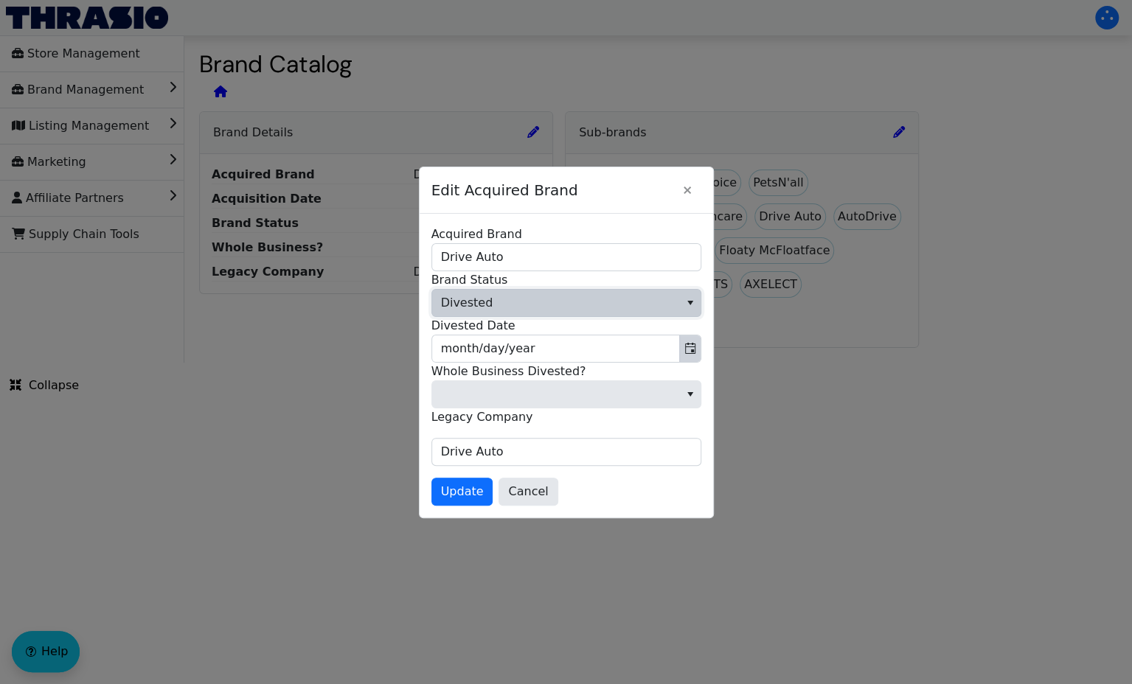
click at [689, 346] on icon "Toggle calendar" at bounding box center [690, 348] width 10 height 11
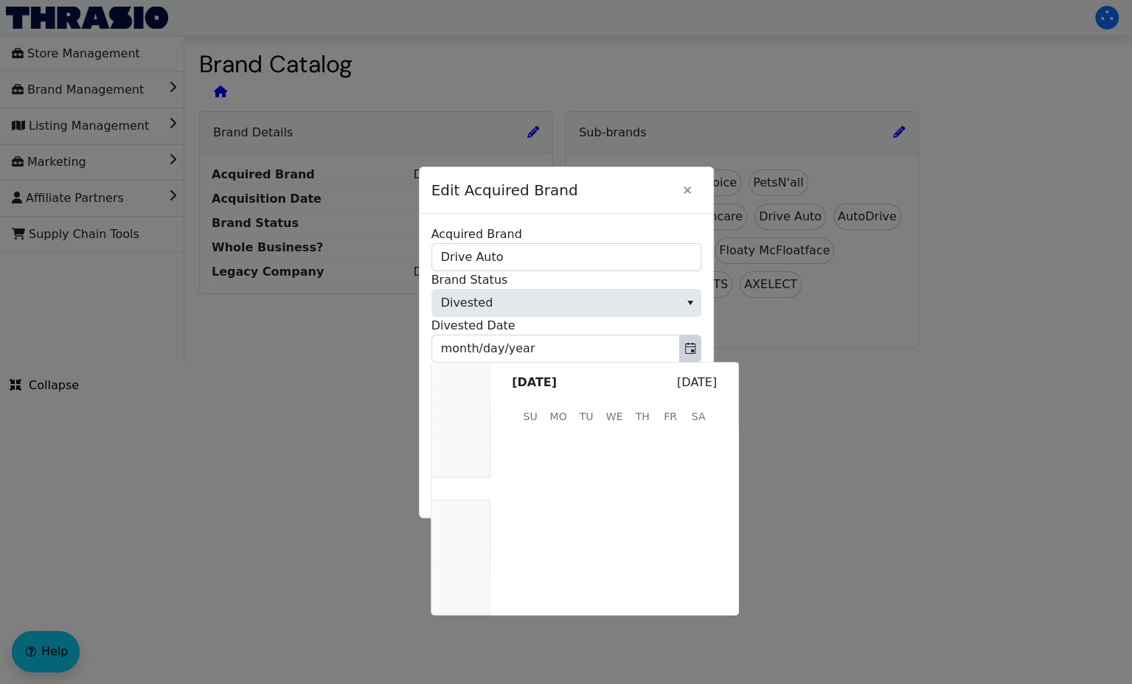
scroll to position [295763, 0]
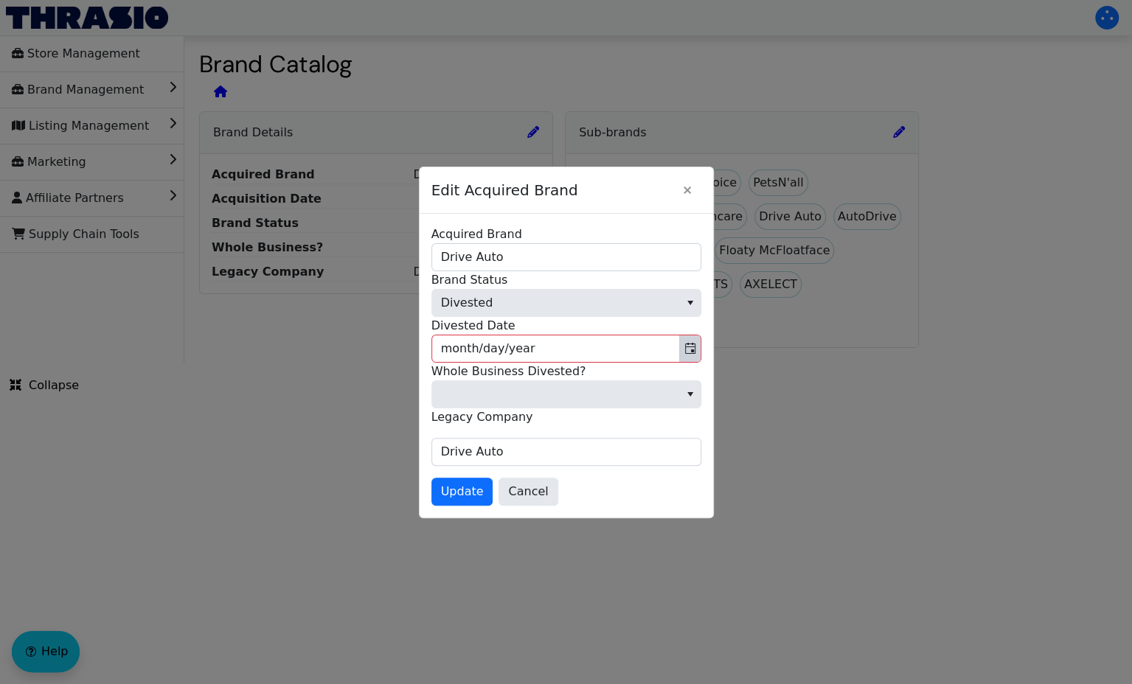
click at [699, 335] on button "Toggle calendar" at bounding box center [689, 348] width 21 height 27
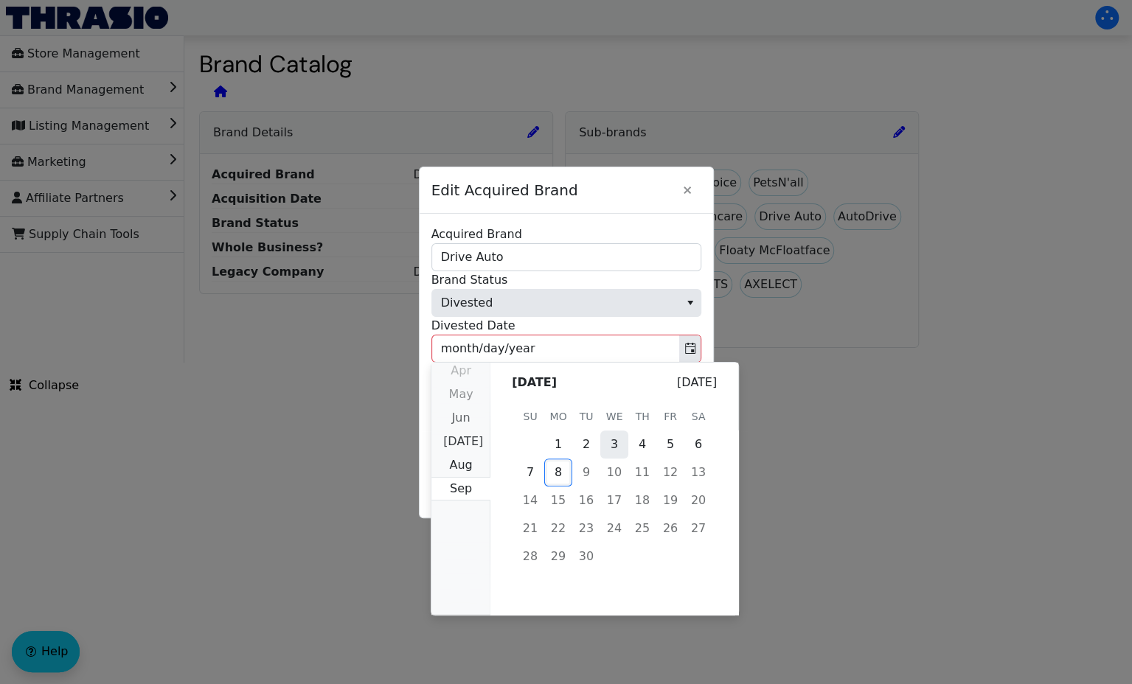
click at [619, 442] on span "3" at bounding box center [614, 445] width 28 height 28
type input "[DATE]"
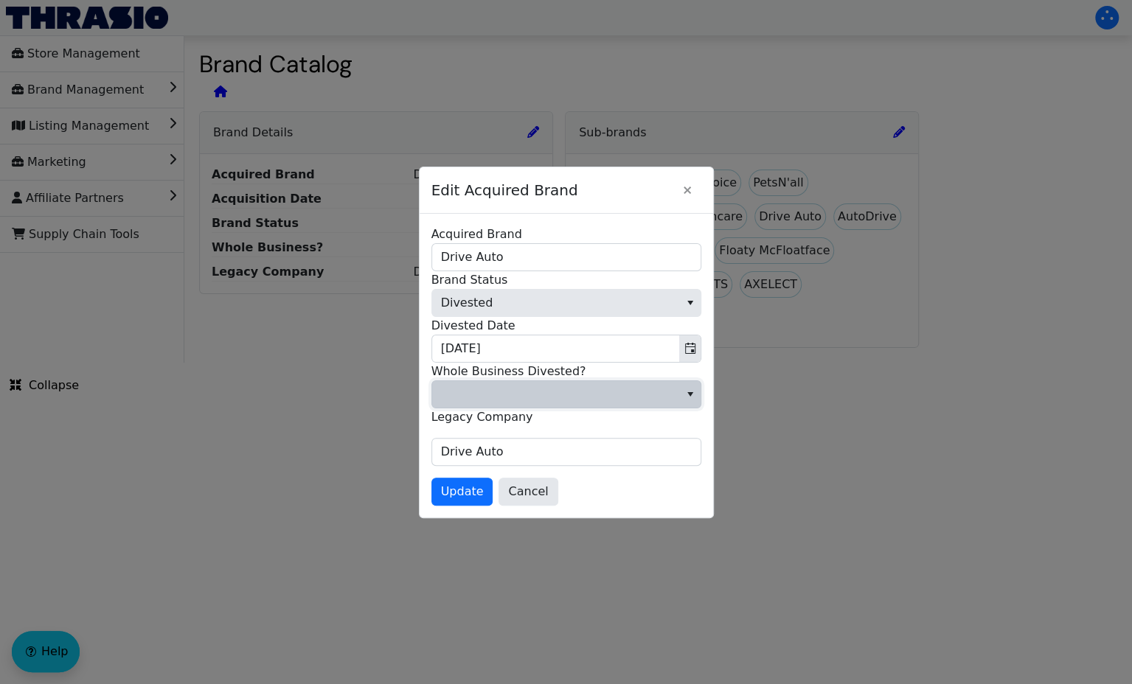
click at [551, 397] on span at bounding box center [555, 395] width 229 height 18
click at [536, 456] on li "Yes" at bounding box center [565, 468] width 269 height 24
click at [455, 493] on span "Update" at bounding box center [462, 492] width 43 height 18
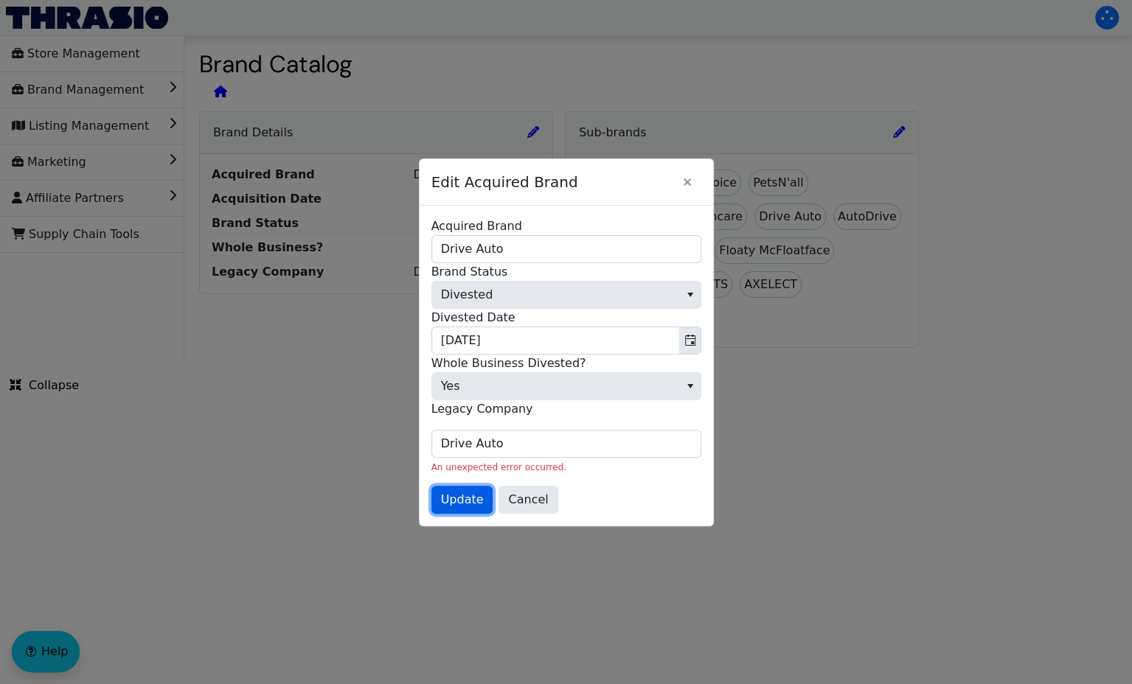
click at [455, 493] on span "Update" at bounding box center [462, 500] width 43 height 18
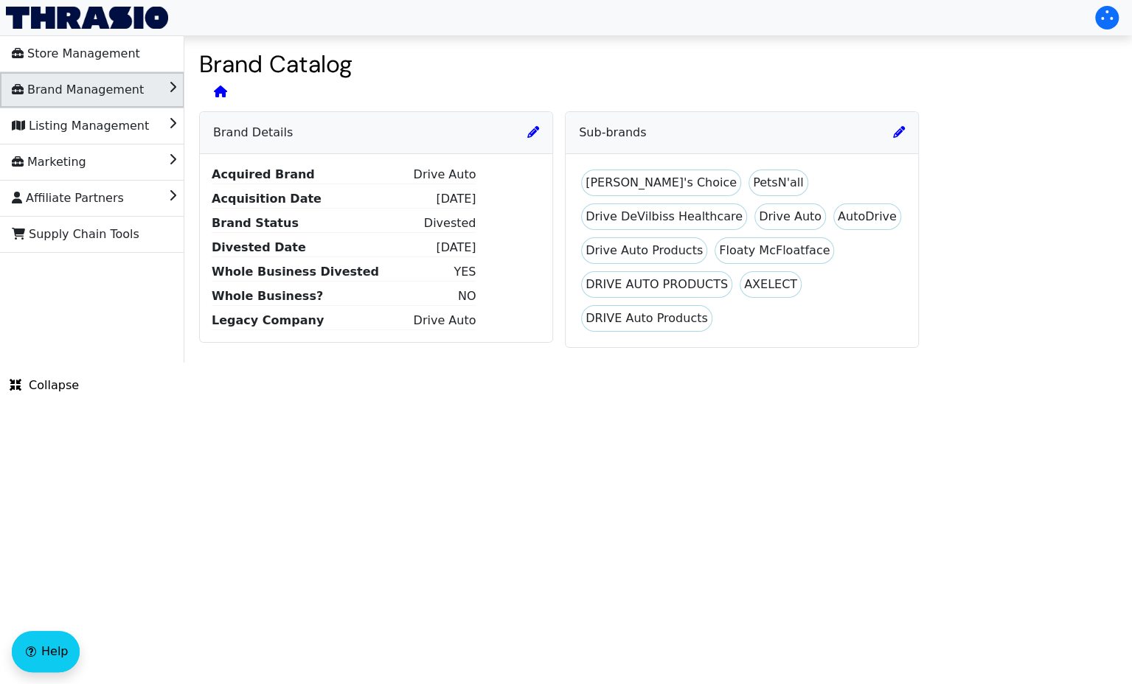
click at [110, 83] on span "Brand Management" at bounding box center [78, 90] width 132 height 24
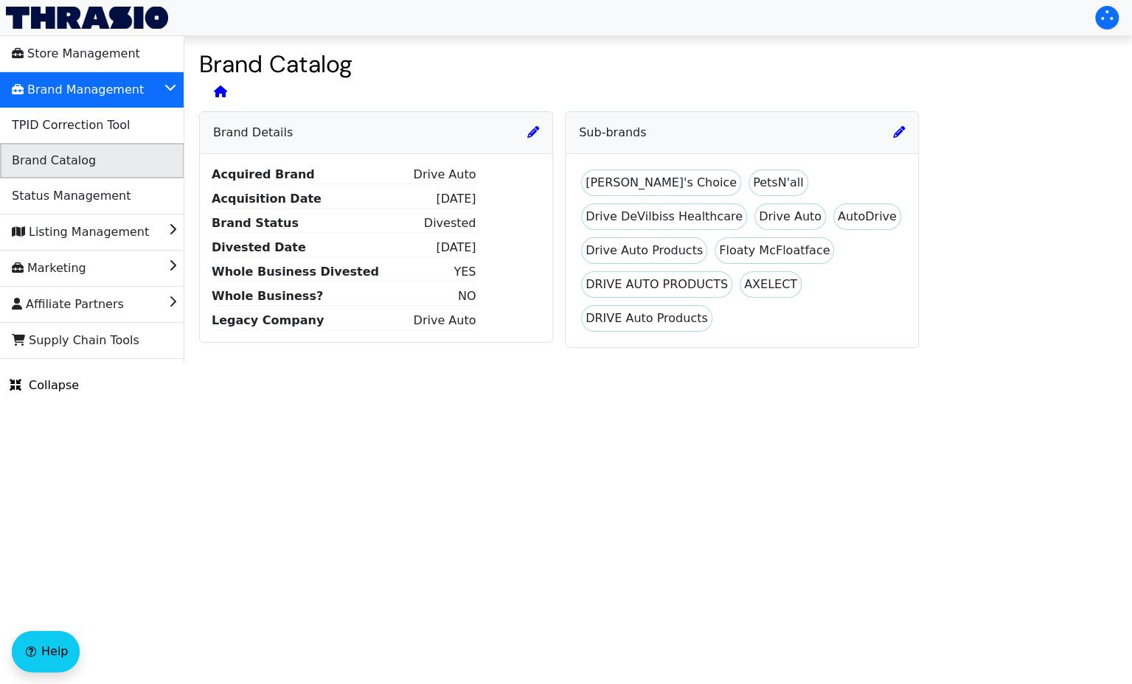
click at [111, 151] on li "Brand Catalog" at bounding box center [92, 160] width 184 height 35
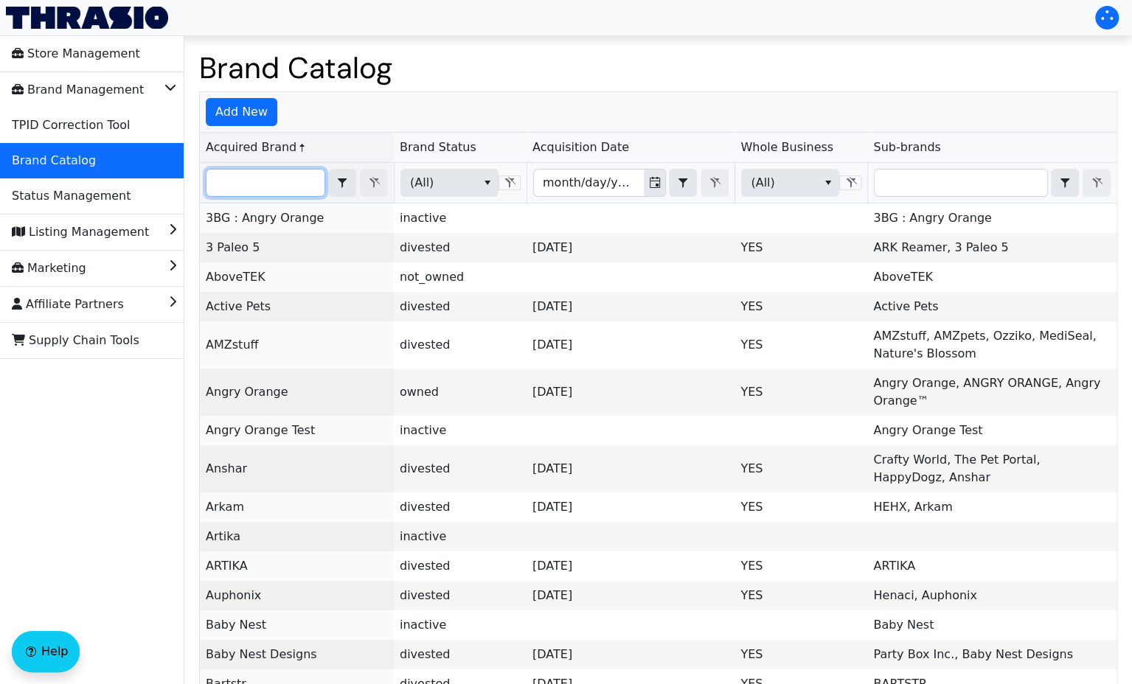
click at [284, 188] on input "Filter" at bounding box center [265, 183] width 118 height 27
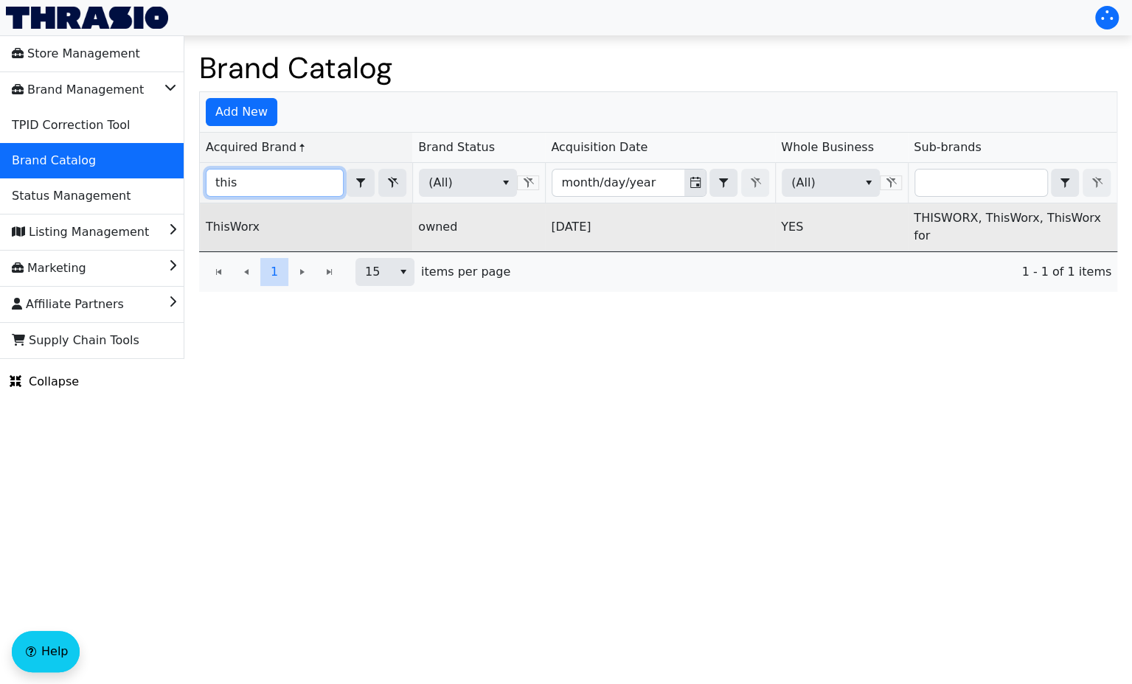
type input "this"
click at [242, 221] on link "ThisWorx" at bounding box center [233, 227] width 54 height 14
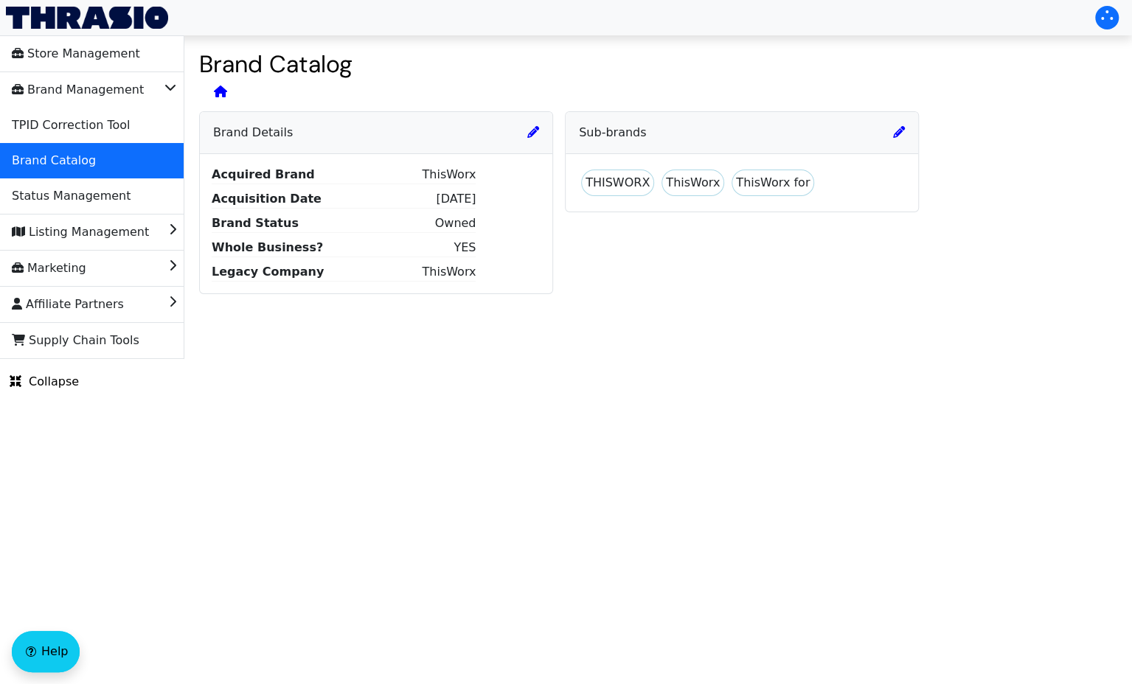
click at [532, 136] on icon at bounding box center [533, 132] width 12 height 12
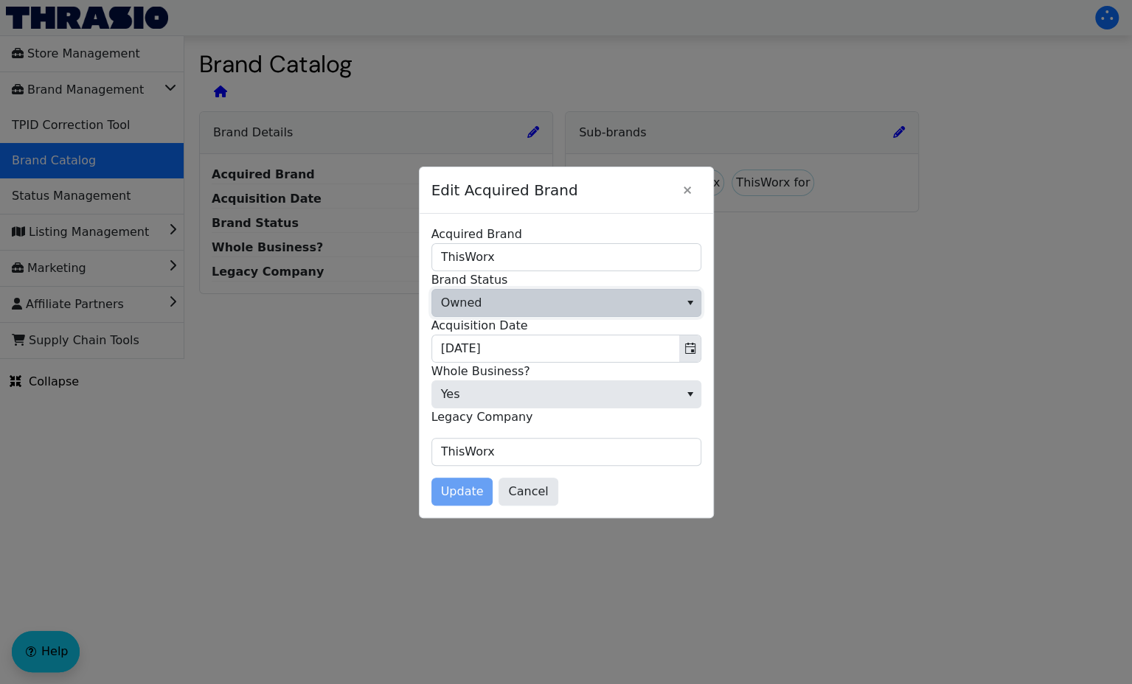
click at [603, 305] on span "Owned" at bounding box center [555, 303] width 247 height 27
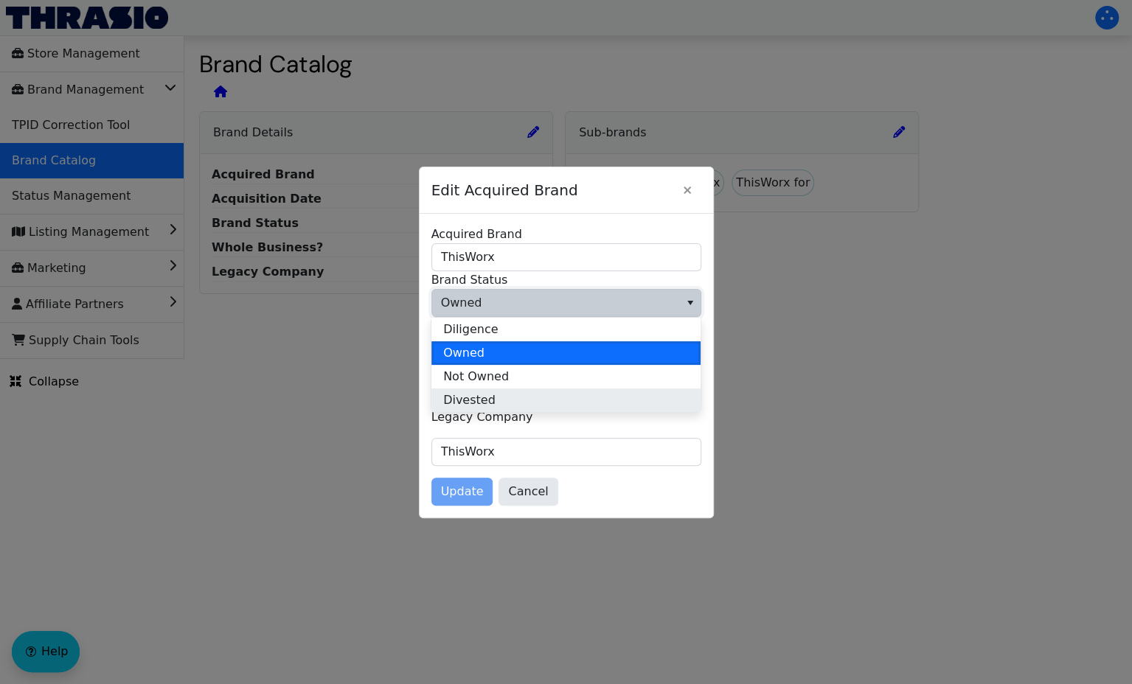
click at [553, 395] on li "Divested" at bounding box center [565, 401] width 269 height 24
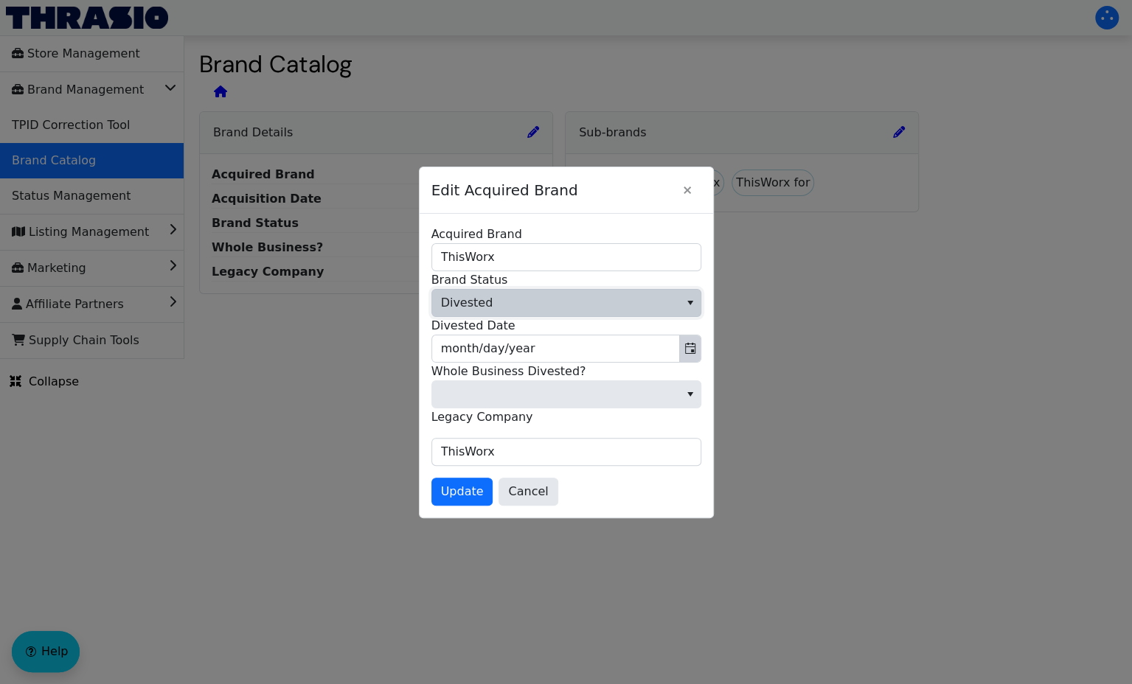
click at [681, 355] on button "Toggle calendar" at bounding box center [689, 348] width 21 height 27
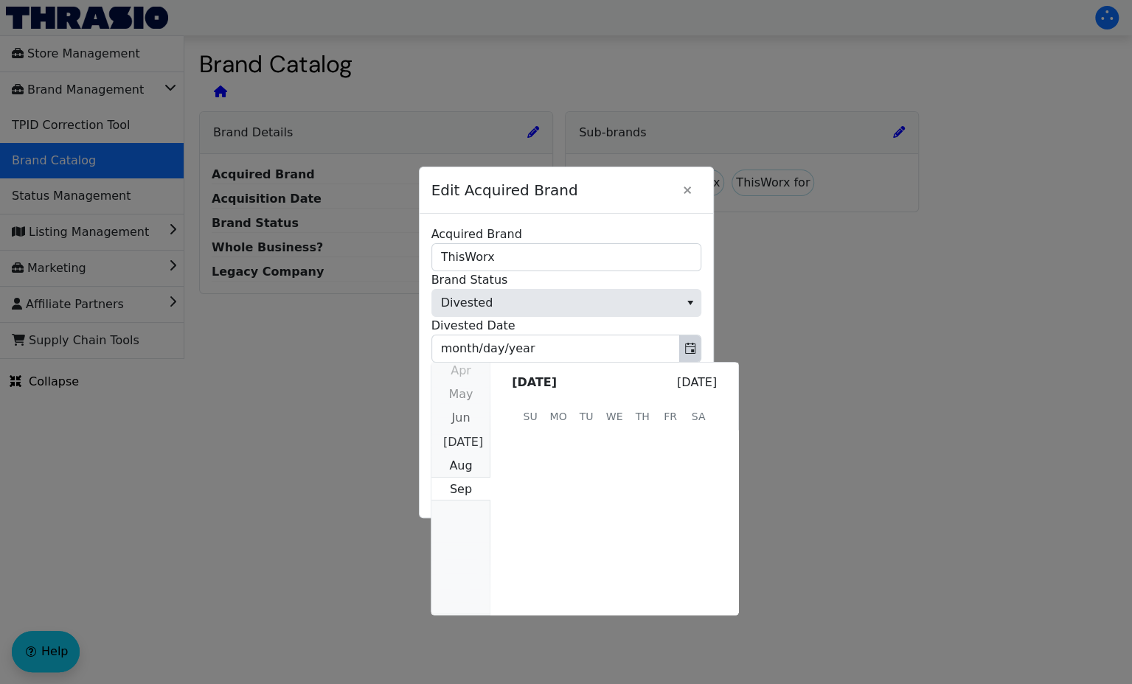
scroll to position [295763, 0]
click at [613, 444] on span "3" at bounding box center [614, 445] width 28 height 28
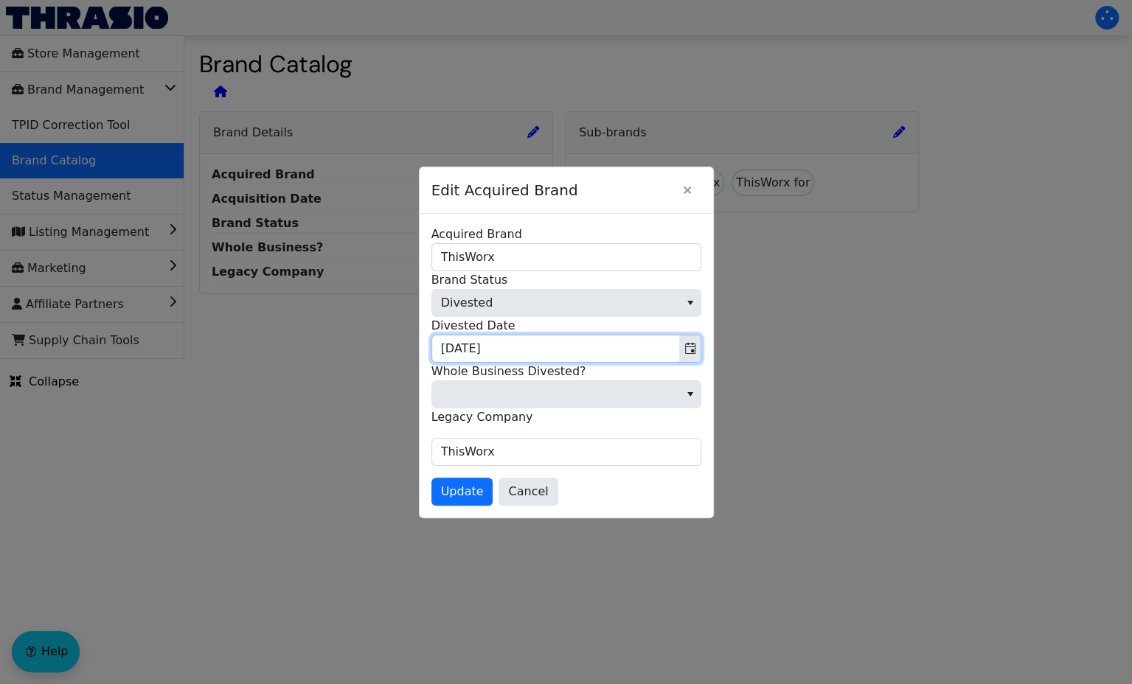
type input "[DATE]"
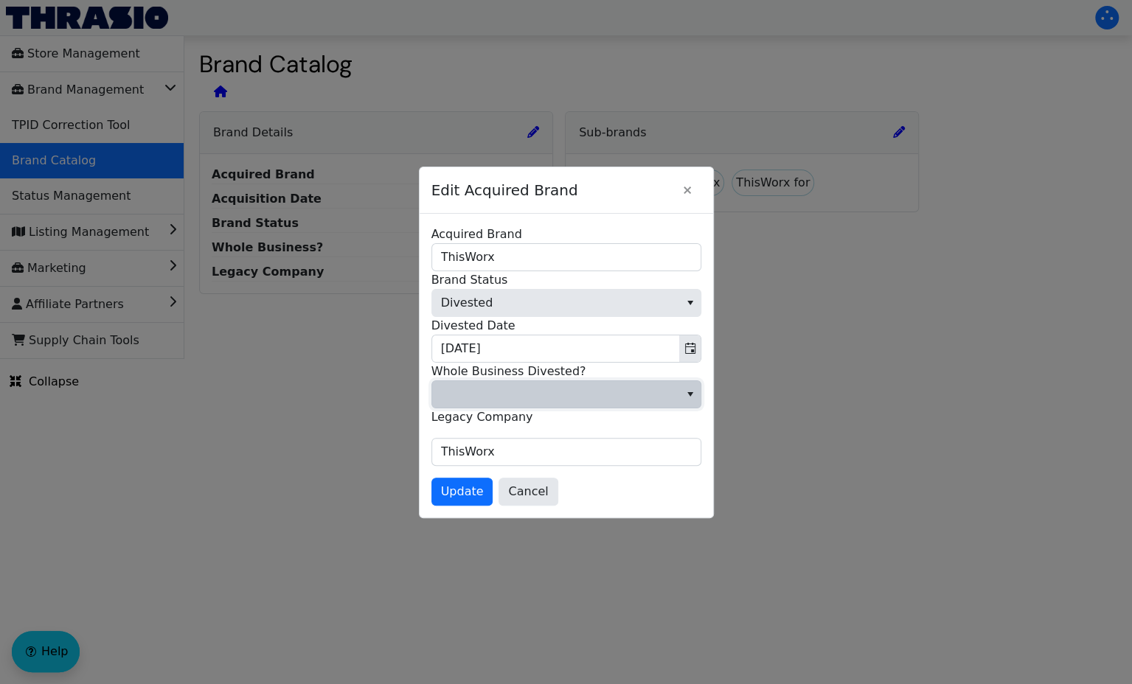
click at [553, 400] on span at bounding box center [555, 395] width 229 height 18
click at [539, 456] on li "Yes" at bounding box center [565, 468] width 269 height 24
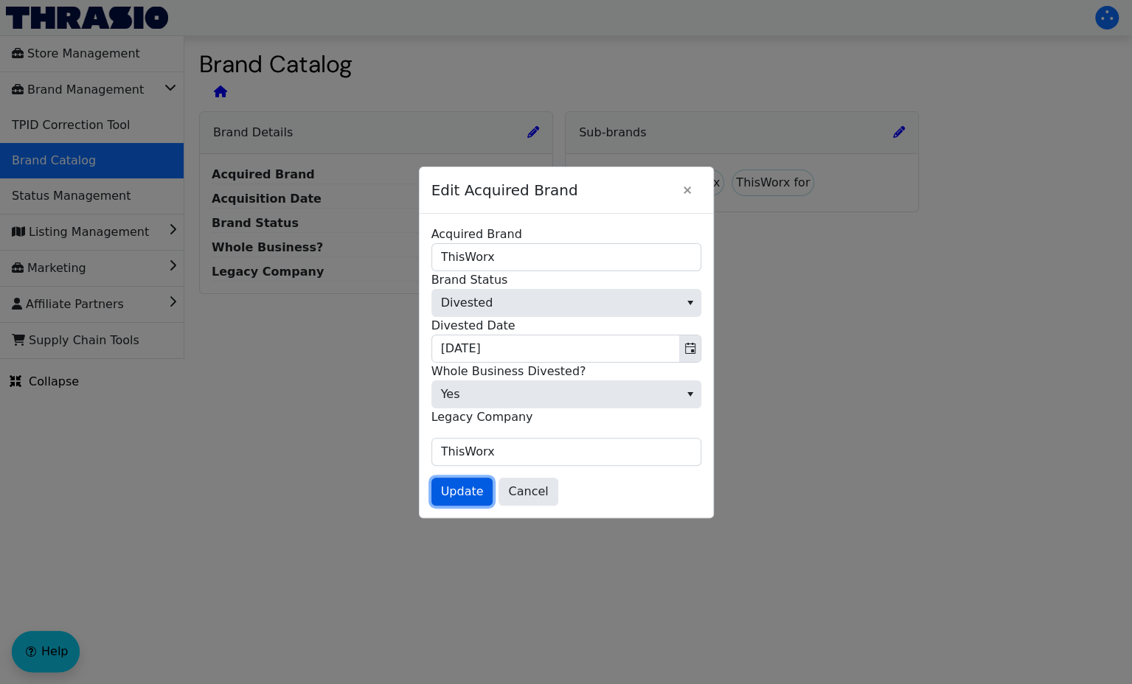
click at [450, 489] on span "Update" at bounding box center [462, 492] width 43 height 18
